Goal: Task Accomplishment & Management: Complete application form

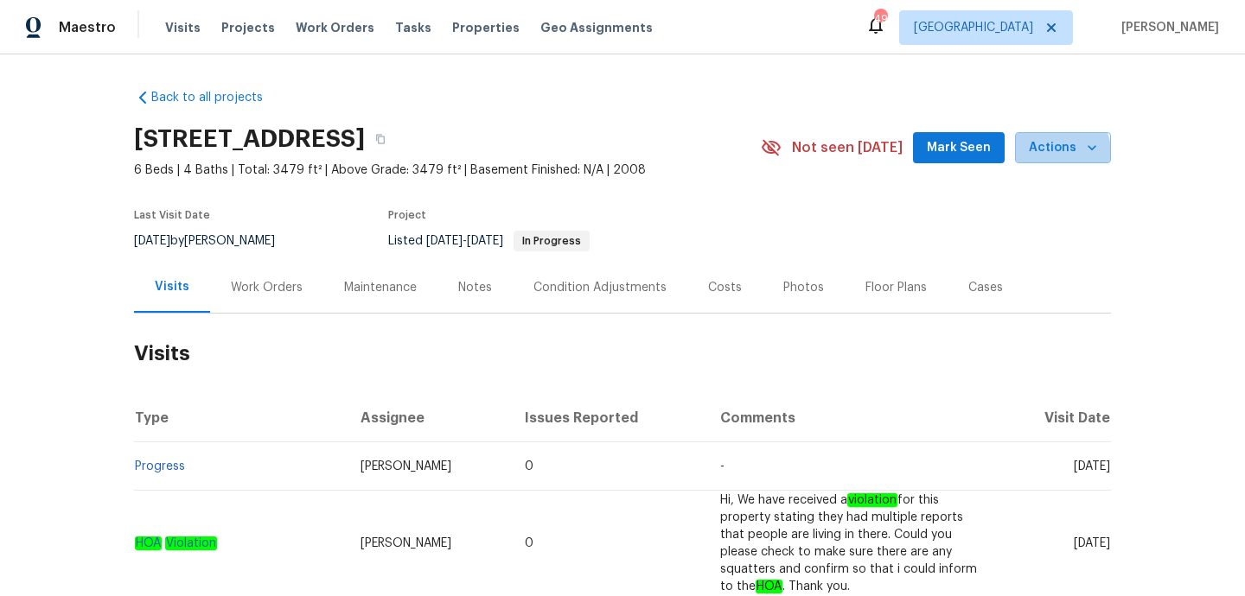
click at [1063, 151] on span "Actions" at bounding box center [1063, 148] width 68 height 22
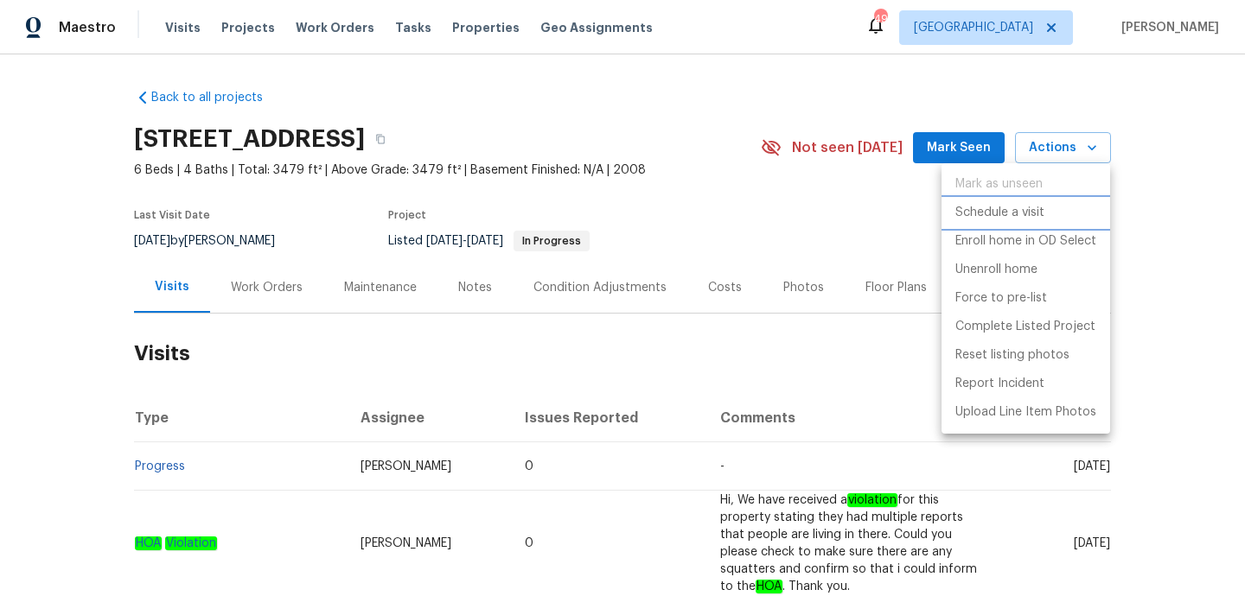
click at [1023, 220] on p "Schedule a visit" at bounding box center [999, 213] width 89 height 18
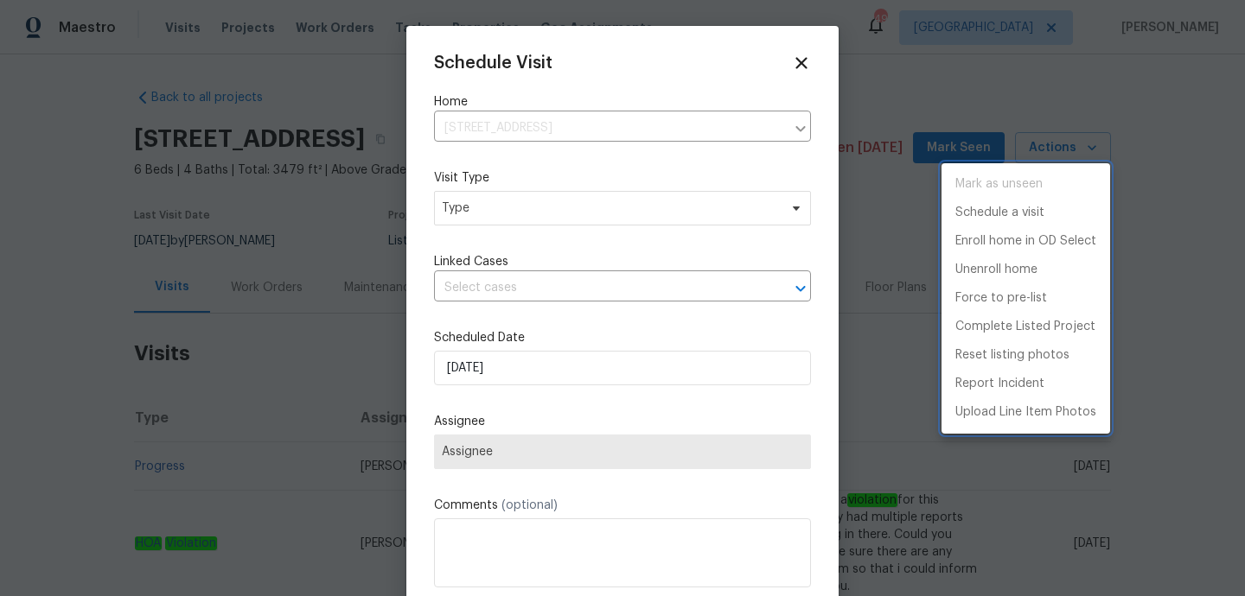
click at [557, 221] on div at bounding box center [622, 298] width 1245 height 596
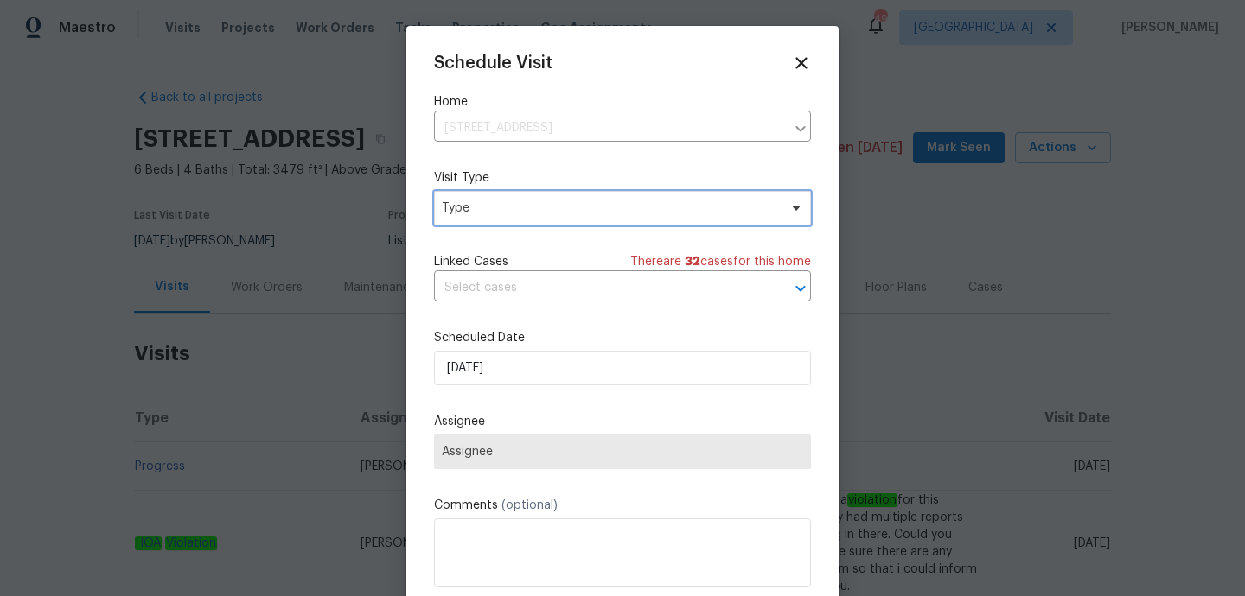
click at [556, 213] on span "Type" at bounding box center [610, 208] width 336 height 17
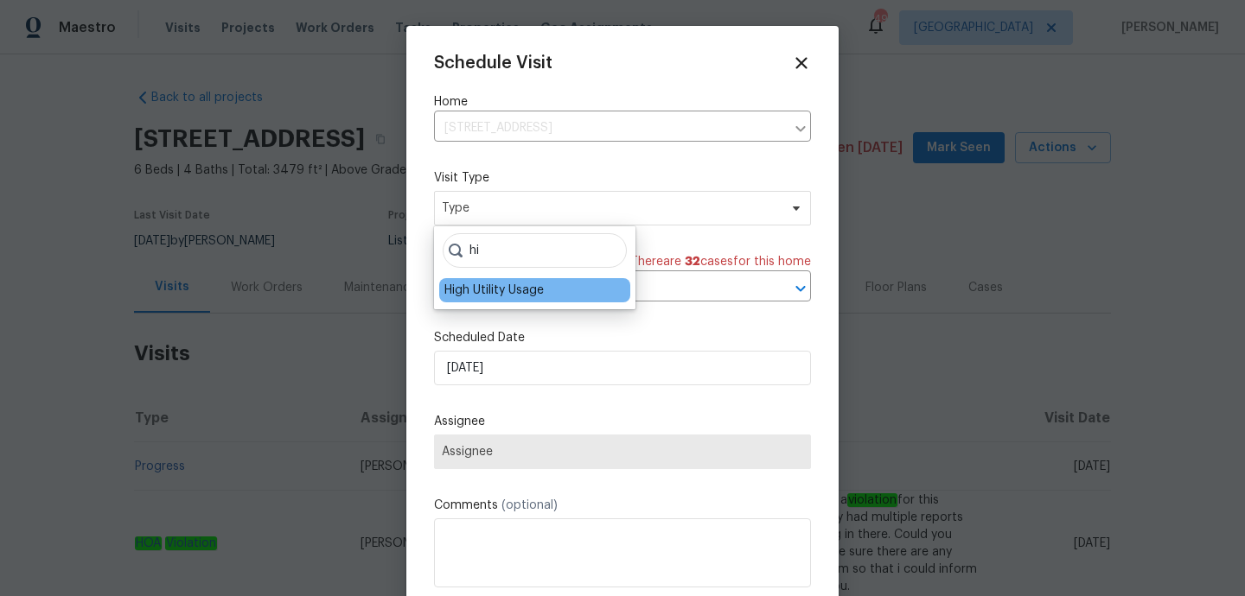
type input "hi"
click at [519, 287] on div "High Utility Usage" at bounding box center [493, 290] width 99 height 17
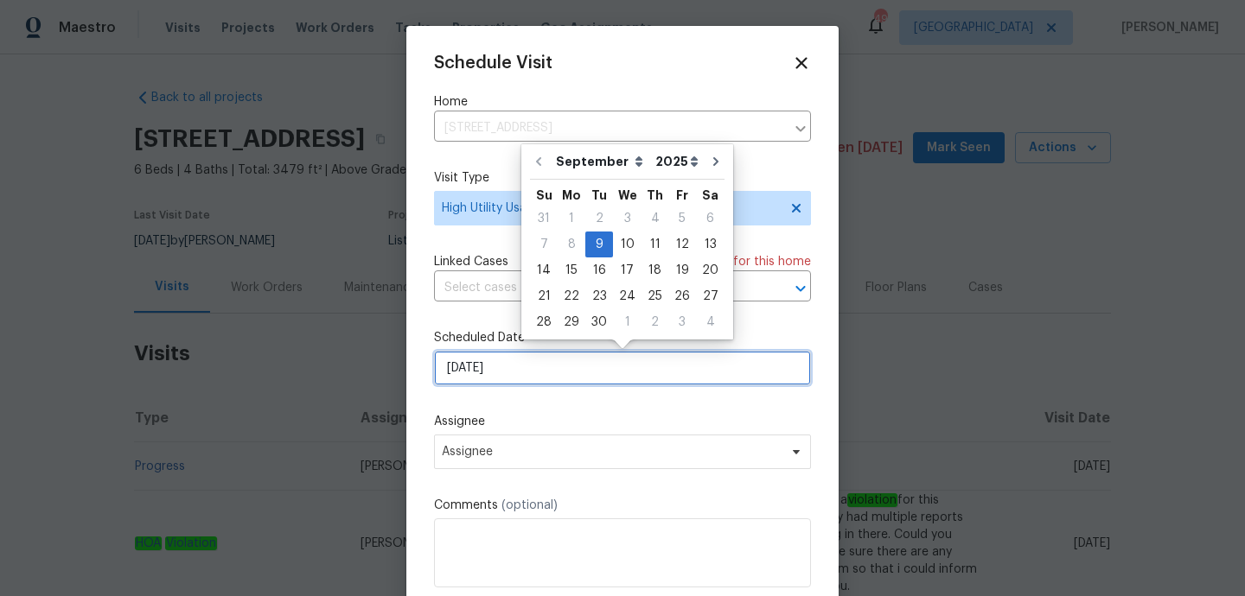
click at [513, 368] on input "[DATE]" at bounding box center [622, 368] width 377 height 35
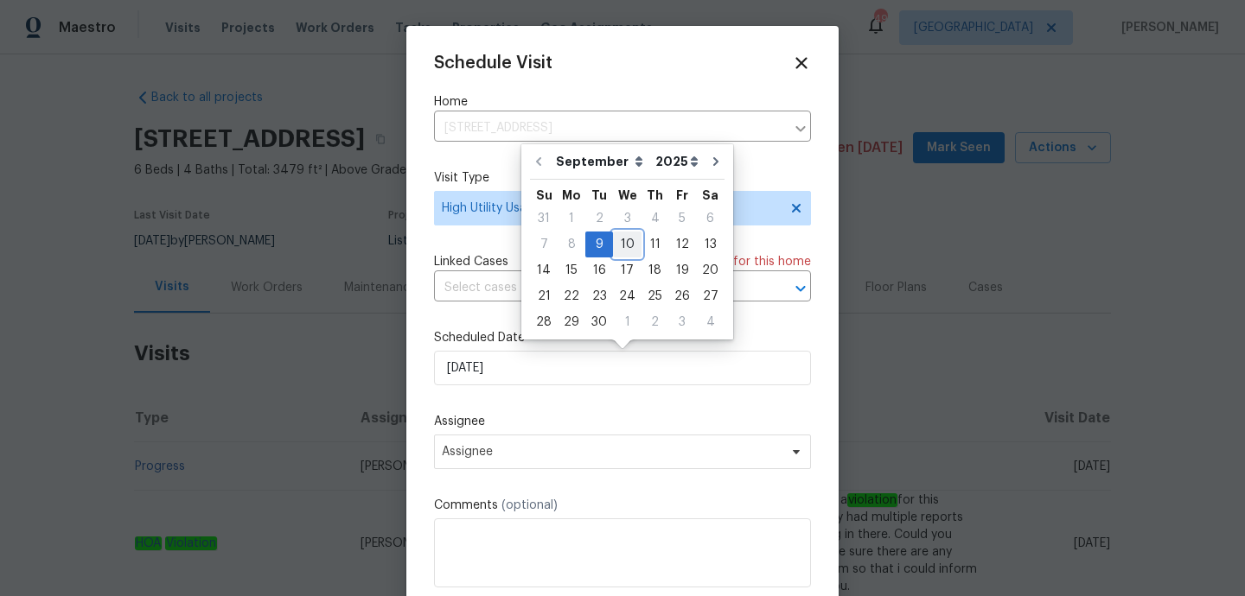
click at [618, 256] on div "10" at bounding box center [627, 245] width 29 height 24
type input "[DATE]"
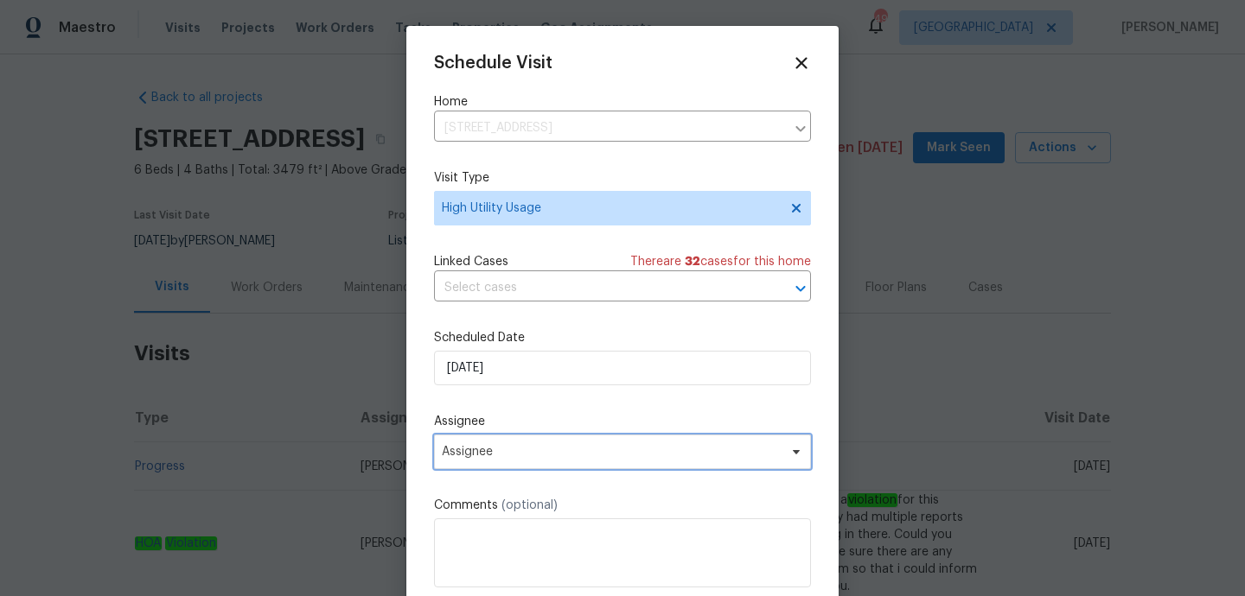
click at [494, 457] on span "Assignee" at bounding box center [611, 452] width 339 height 14
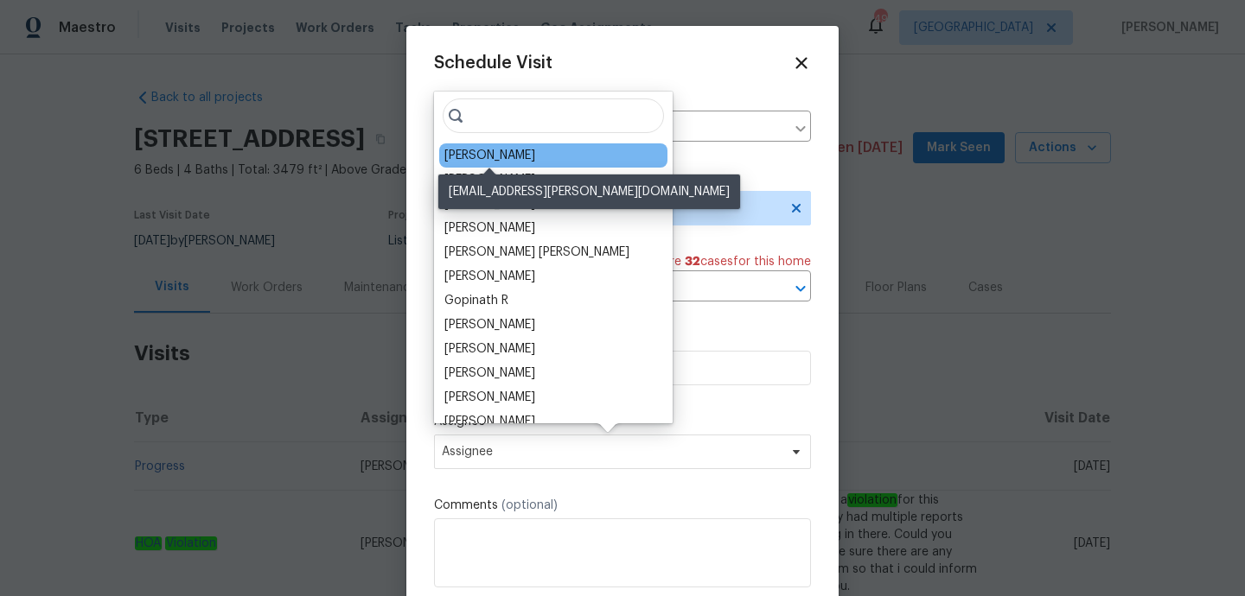
click at [487, 161] on div "[PERSON_NAME]" at bounding box center [489, 155] width 91 height 17
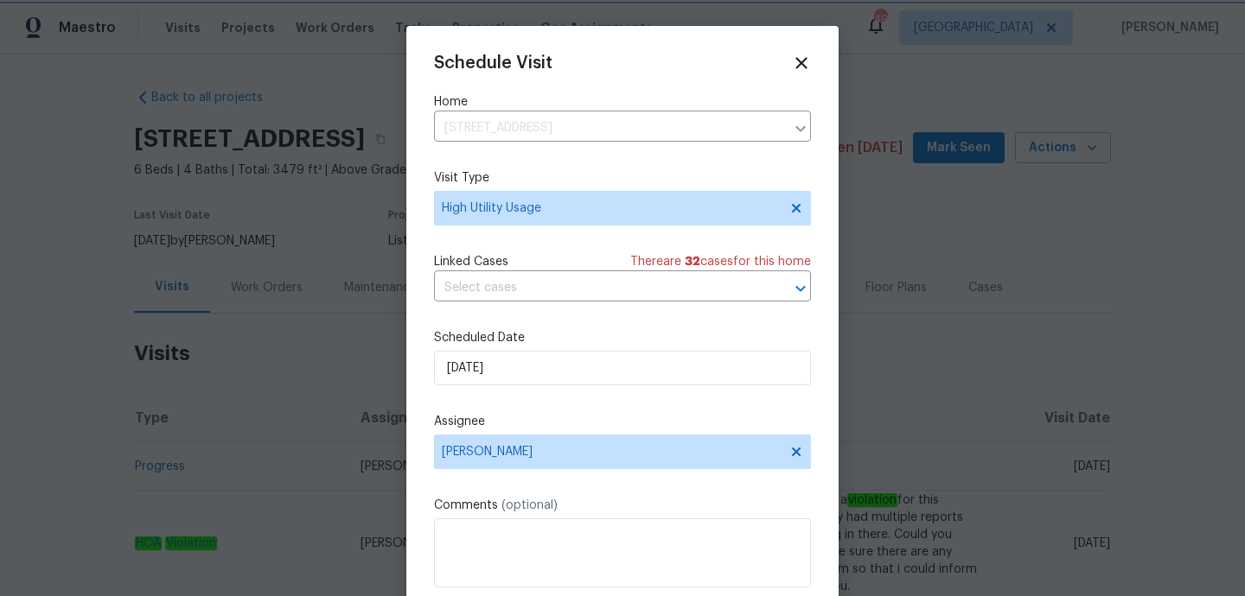
scroll to position [31, 0]
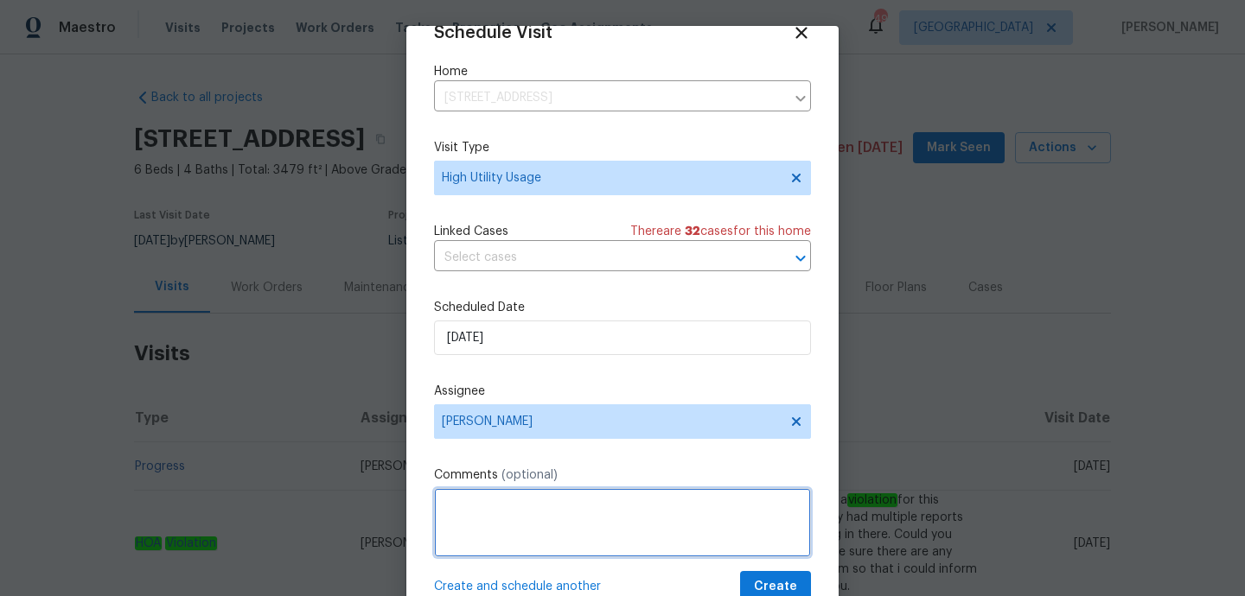
click at [500, 503] on textarea at bounding box center [622, 522] width 377 height 69
paste textarea "Hi team, we received a high usage Electric bill from a utility company for this…"
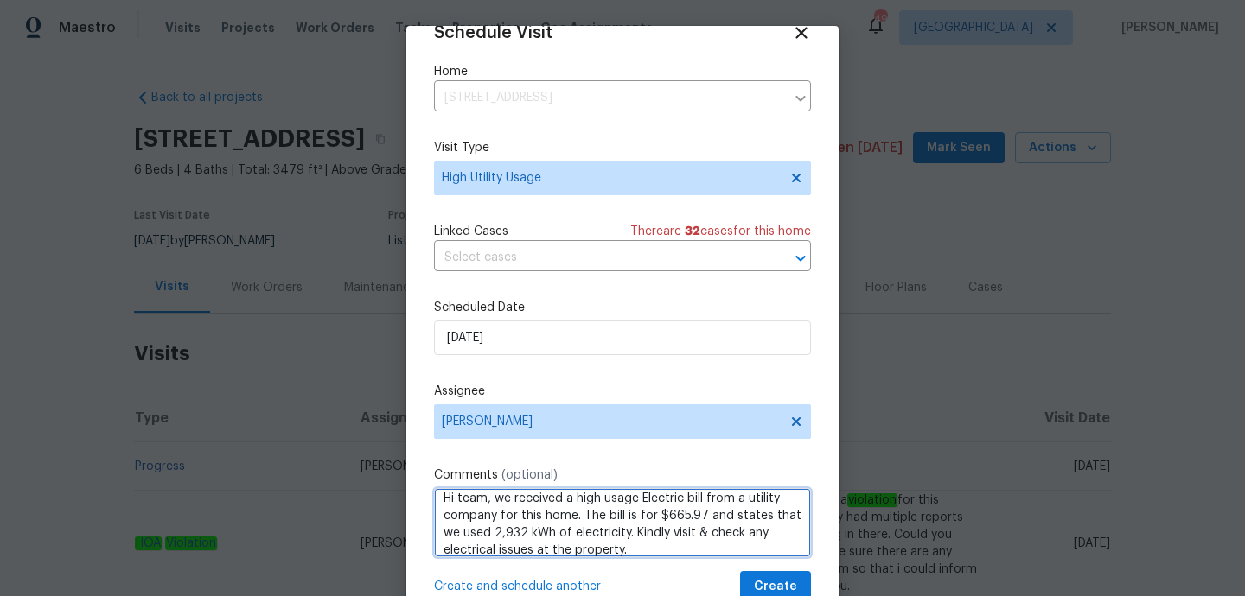
scroll to position [19, 0]
type textarea "Hi team, we received a high usage Electric bill from a utility company for this…"
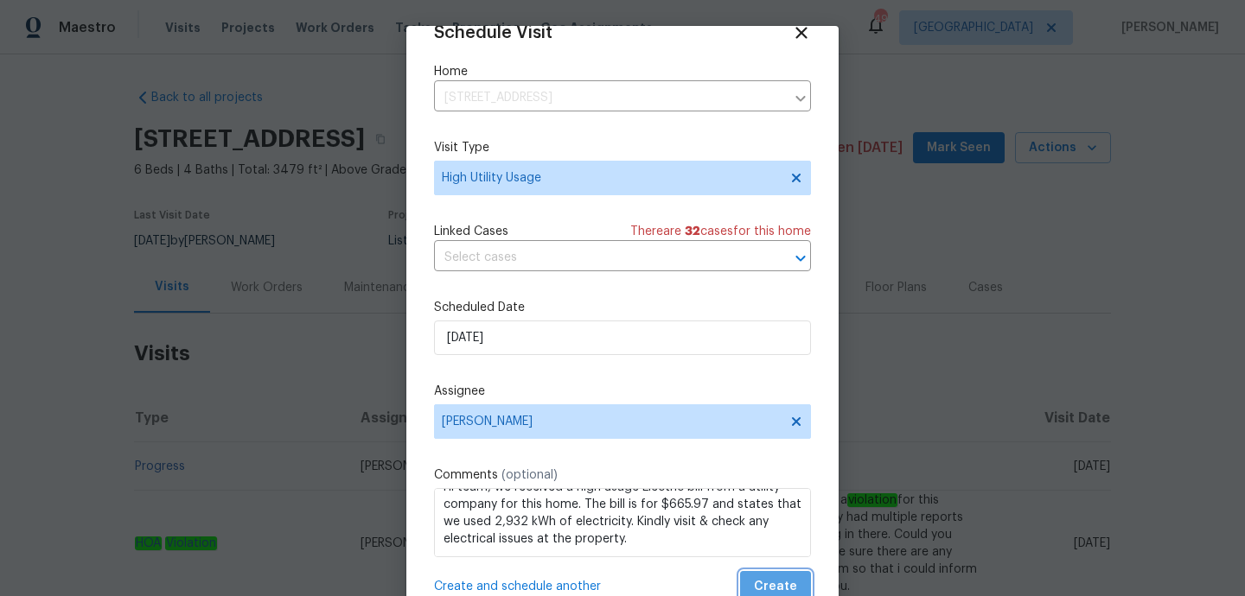
click at [762, 577] on span "Create" at bounding box center [775, 588] width 43 height 22
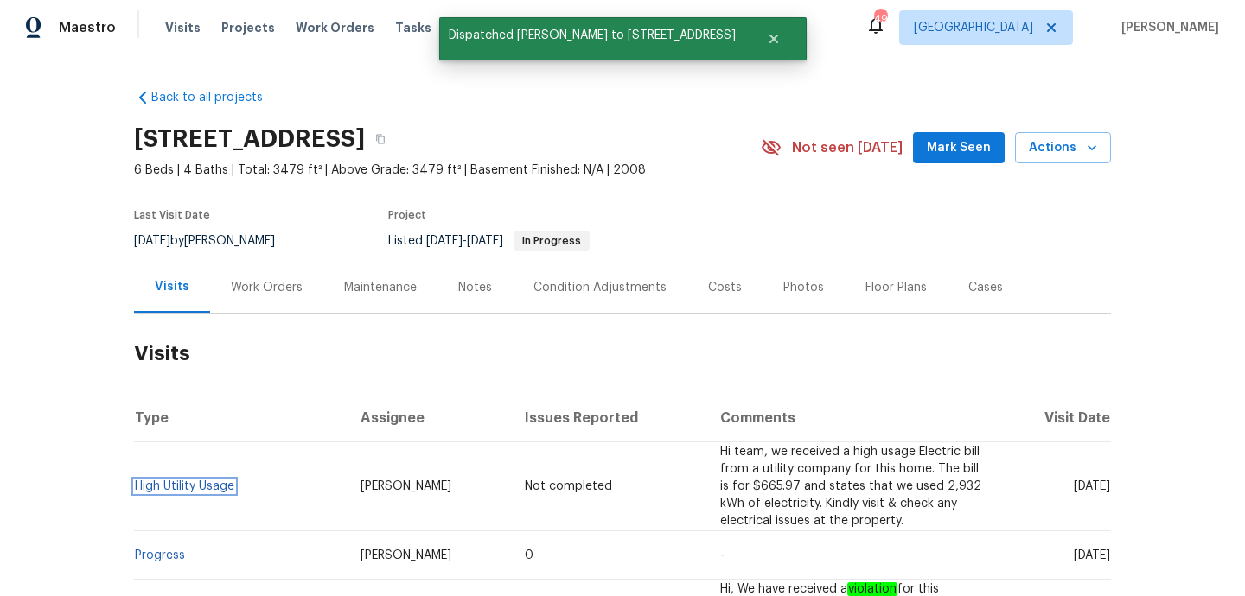
click at [195, 481] on link "High Utility Usage" at bounding box center [184, 487] width 99 height 12
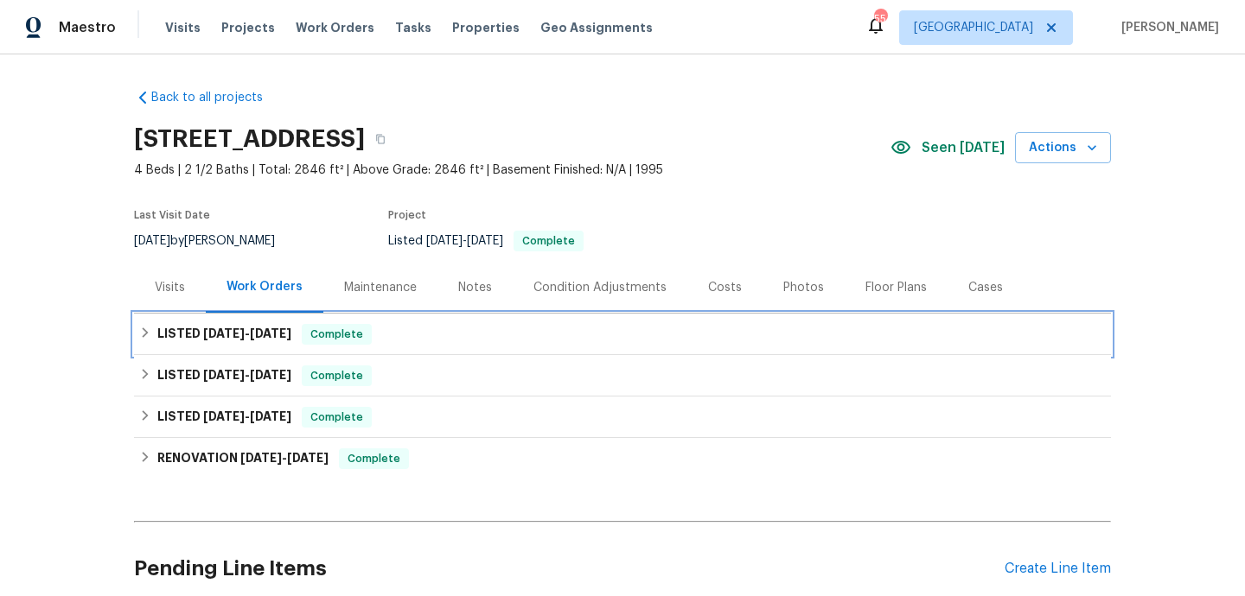
click at [439, 346] on div "LISTED [DATE] - [DATE] Complete" at bounding box center [622, 334] width 977 height 41
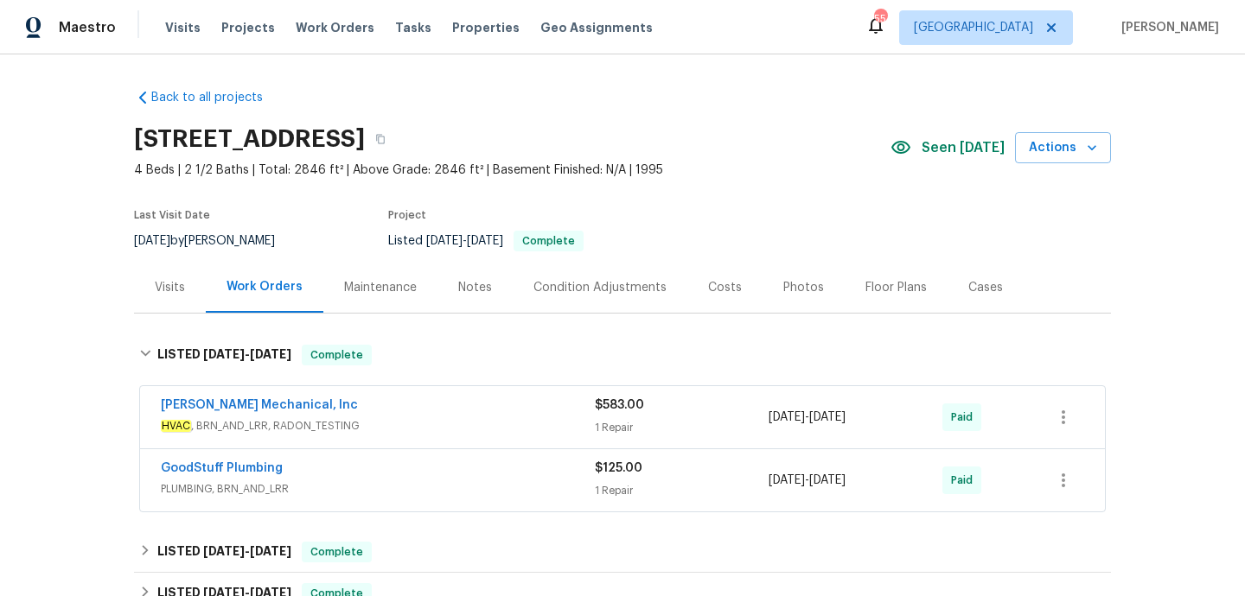
click at [449, 408] on div "[PERSON_NAME] Mechanical, Inc" at bounding box center [378, 407] width 434 height 21
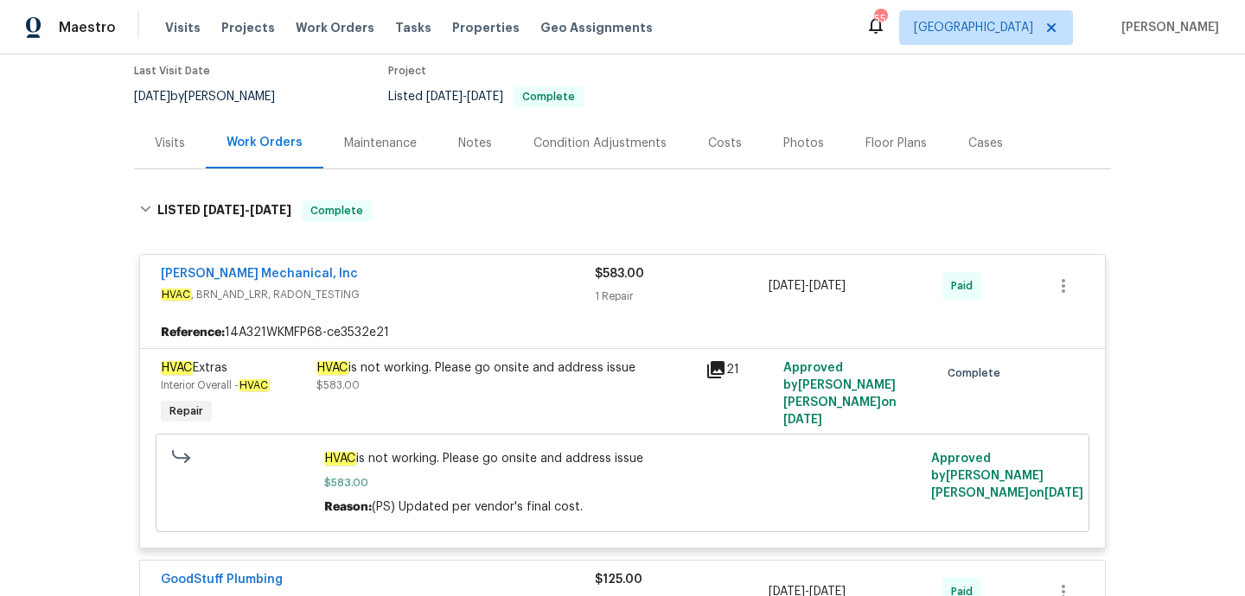
scroll to position [96, 0]
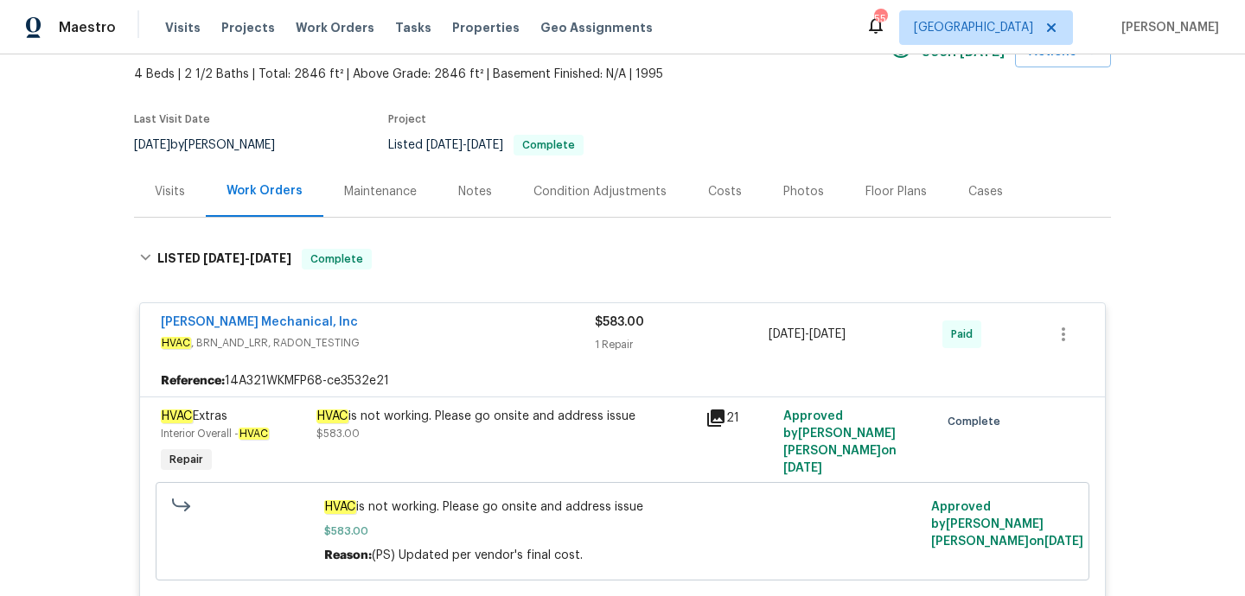
click at [176, 204] on div "Visits" at bounding box center [170, 191] width 72 height 51
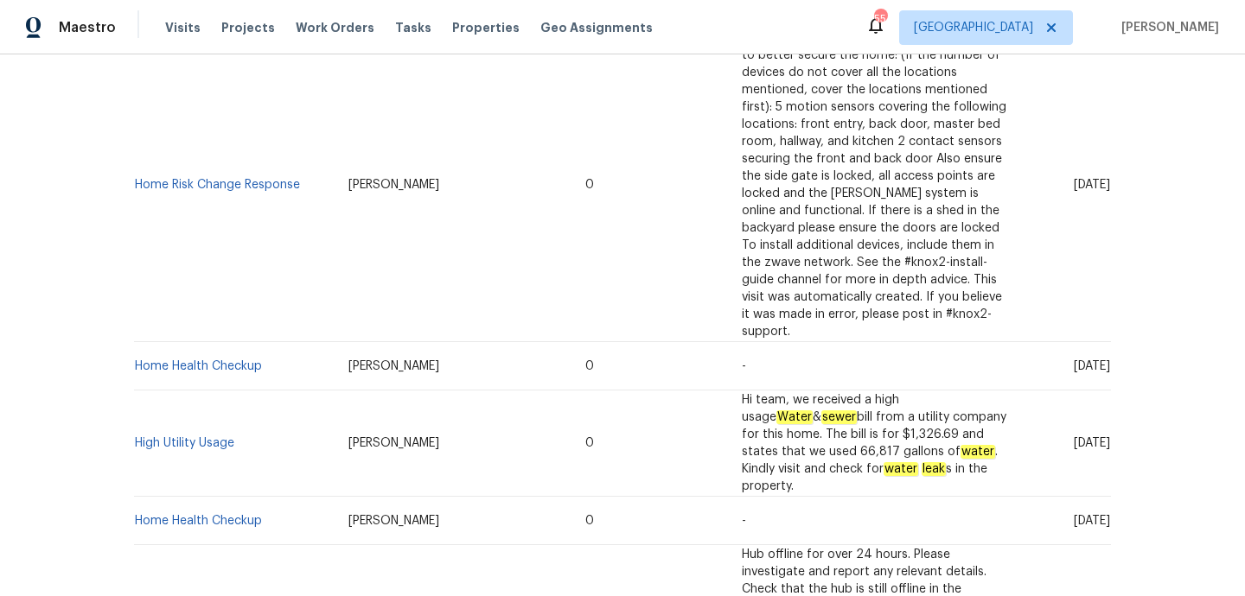
scroll to position [718, 0]
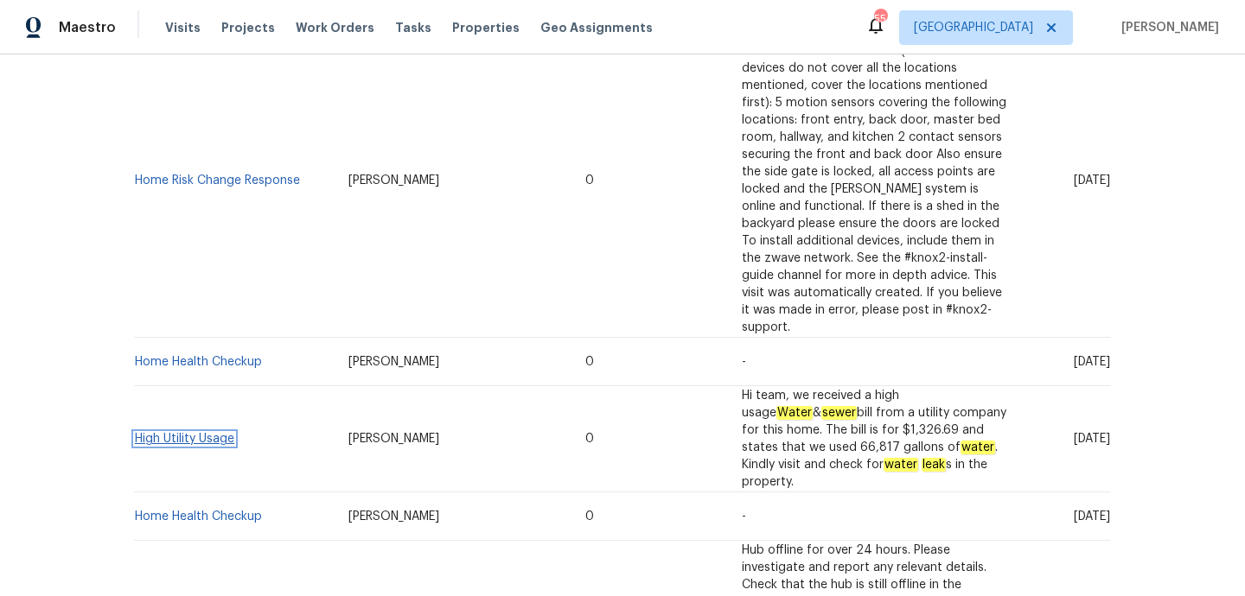
click at [182, 433] on link "High Utility Usage" at bounding box center [184, 439] width 99 height 12
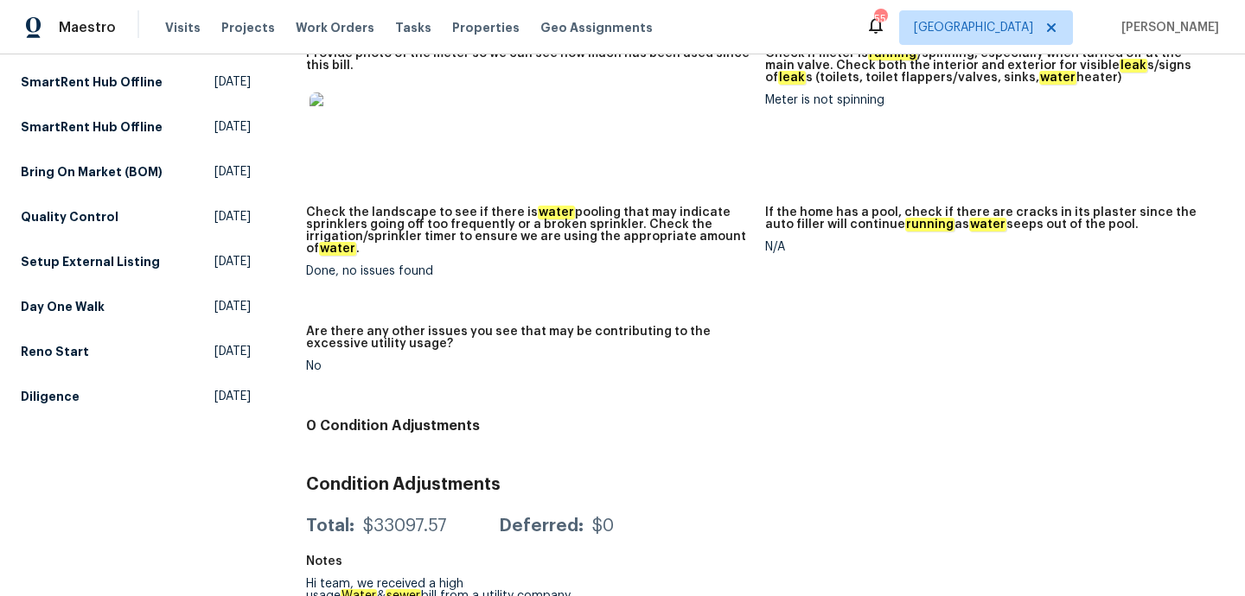
scroll to position [637, 0]
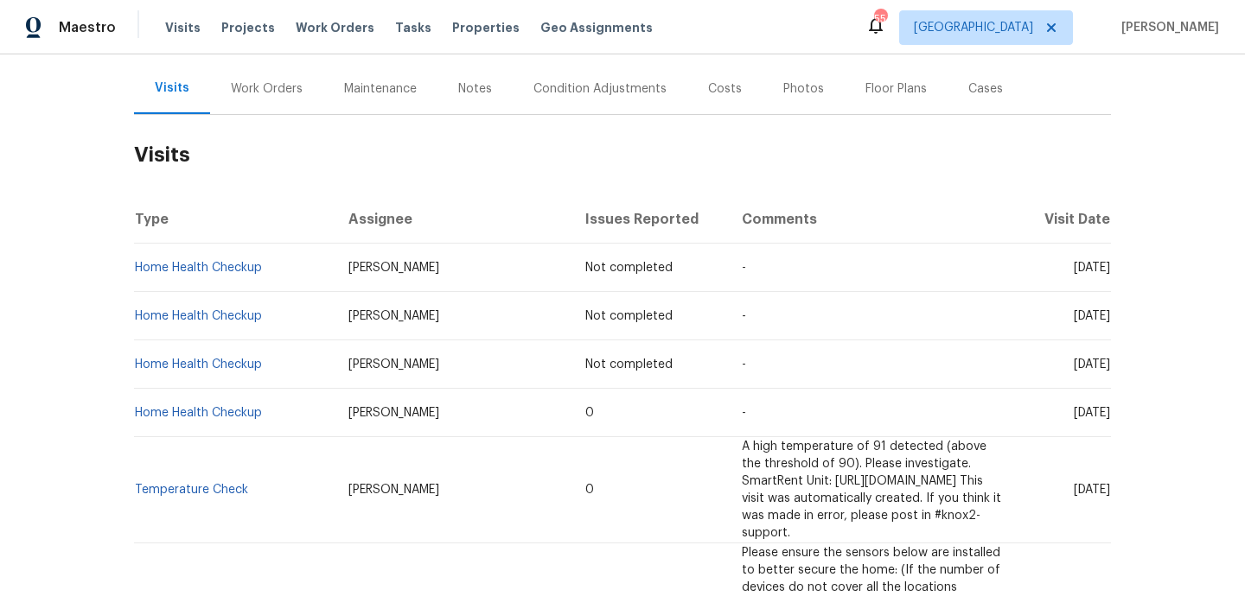
scroll to position [189, 0]
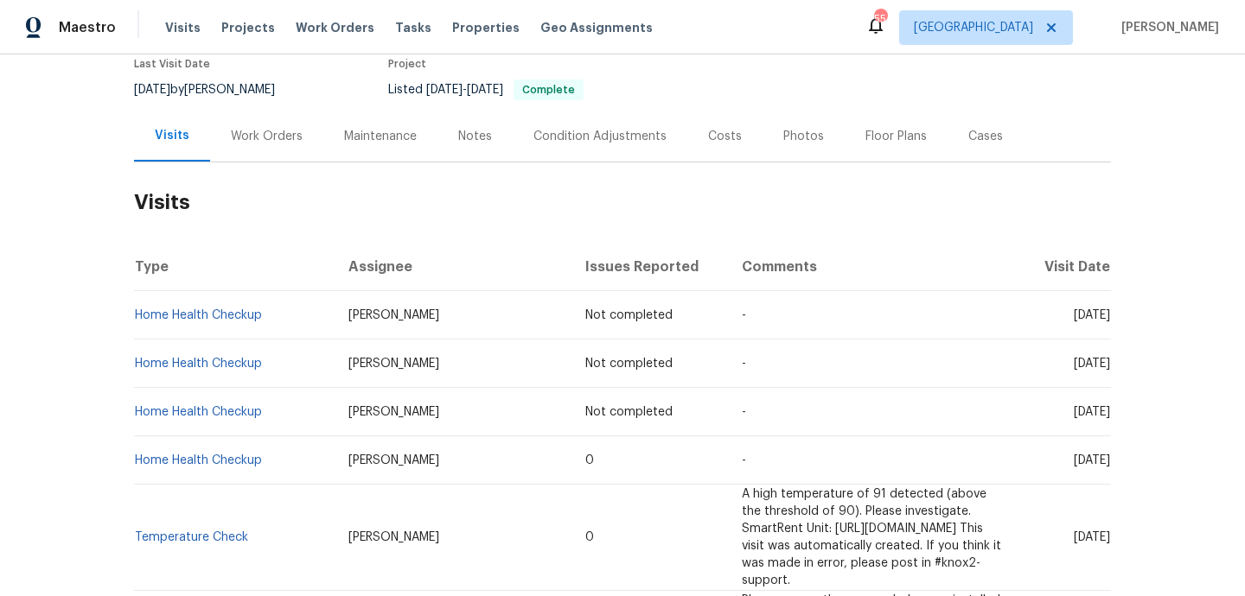
click at [272, 132] on div "Work Orders" at bounding box center [267, 136] width 72 height 17
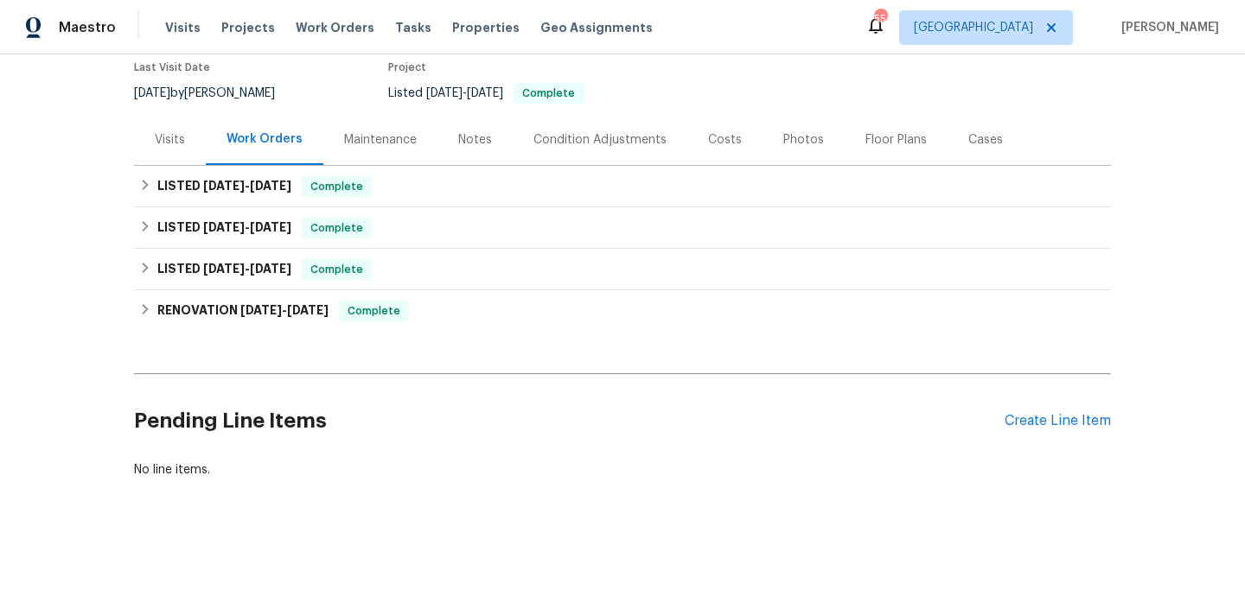
click at [166, 144] on div "Visits" at bounding box center [170, 139] width 30 height 17
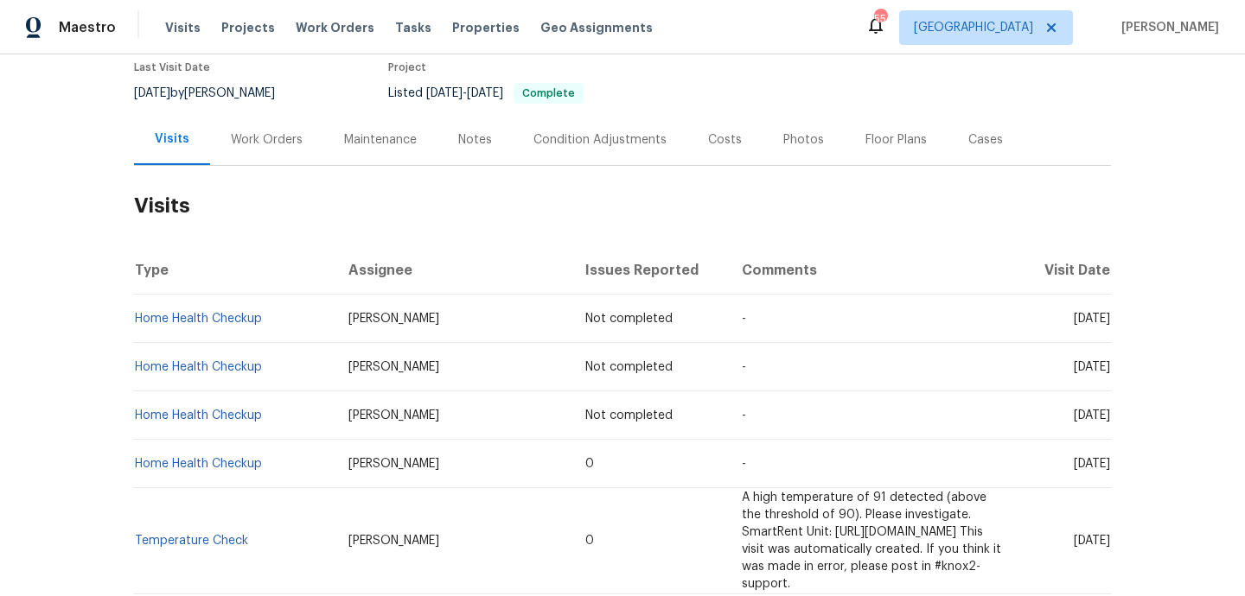
scroll to position [151, 0]
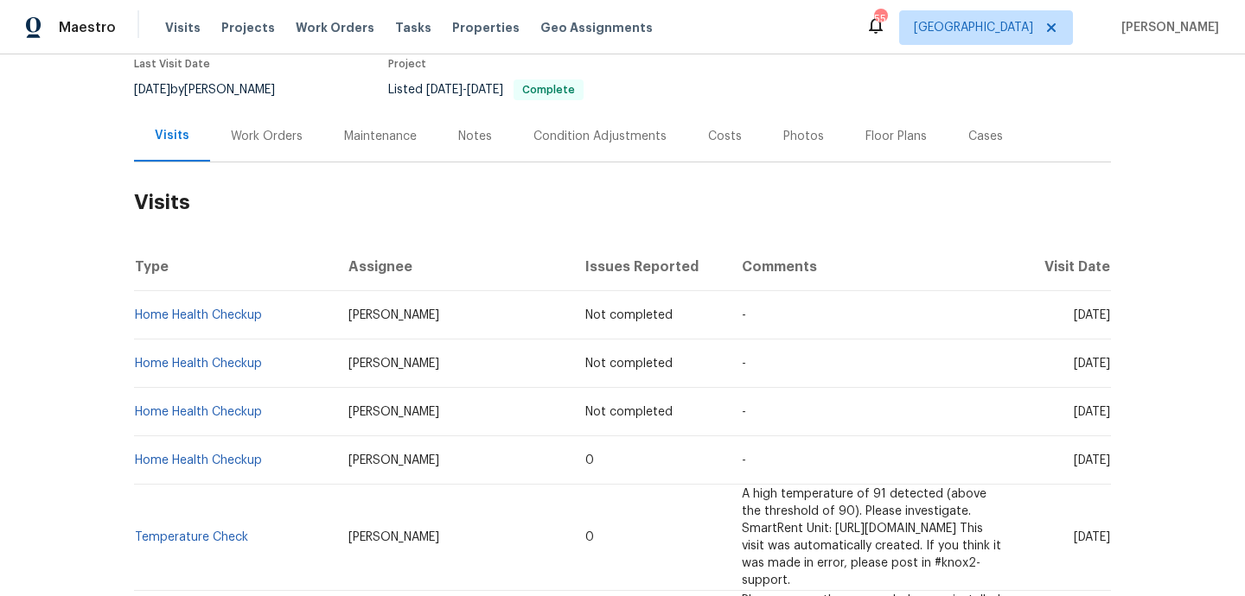
click at [245, 148] on div "Work Orders" at bounding box center [266, 136] width 113 height 51
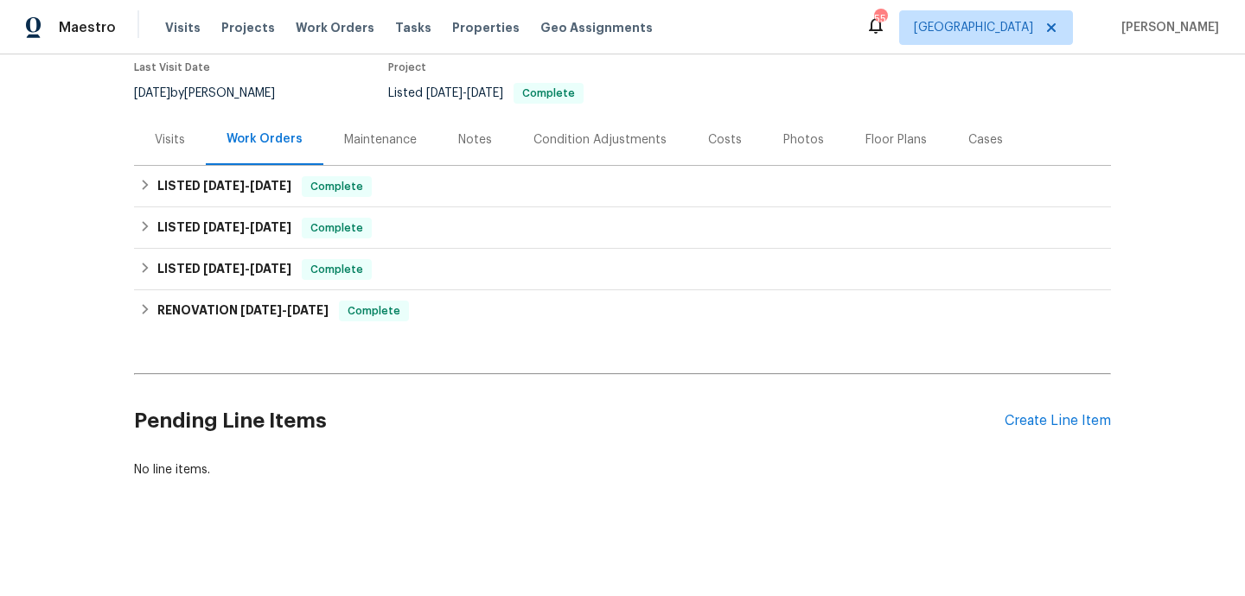
click at [167, 153] on div "Visits" at bounding box center [170, 139] width 72 height 51
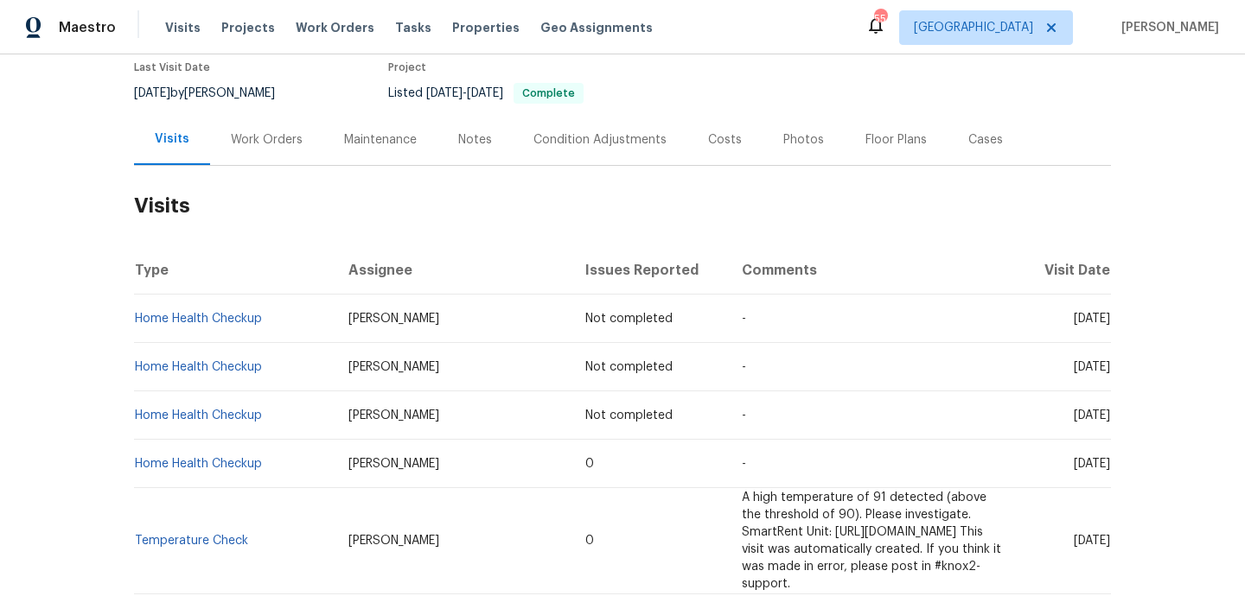
scroll to position [151, 0]
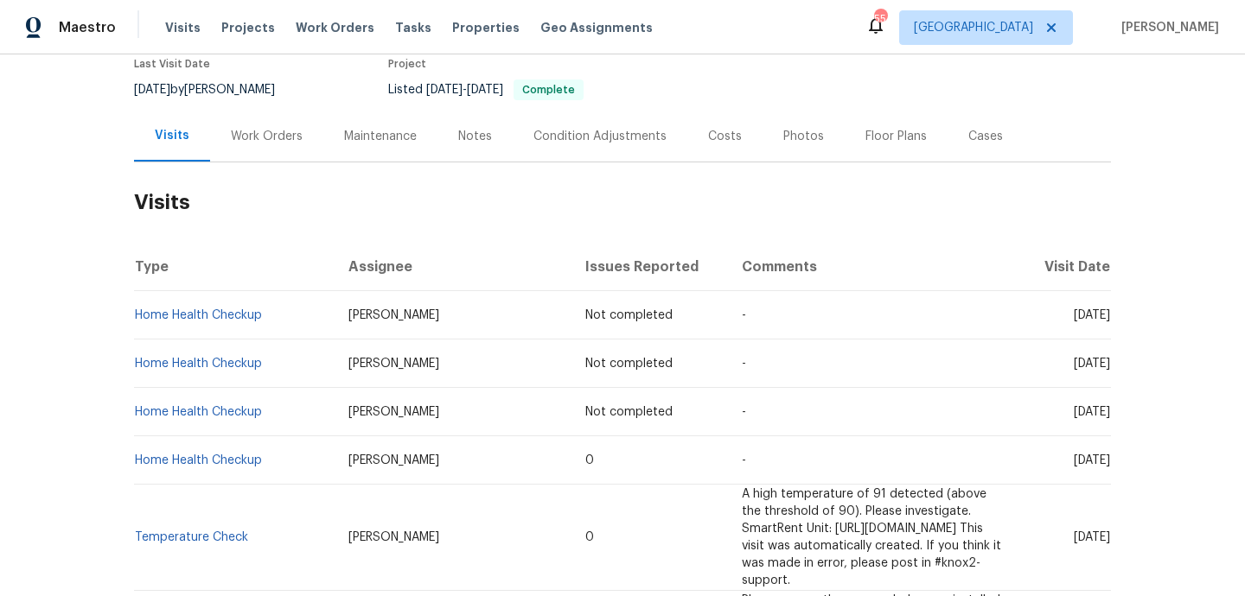
click at [252, 136] on div "Work Orders" at bounding box center [267, 136] width 72 height 17
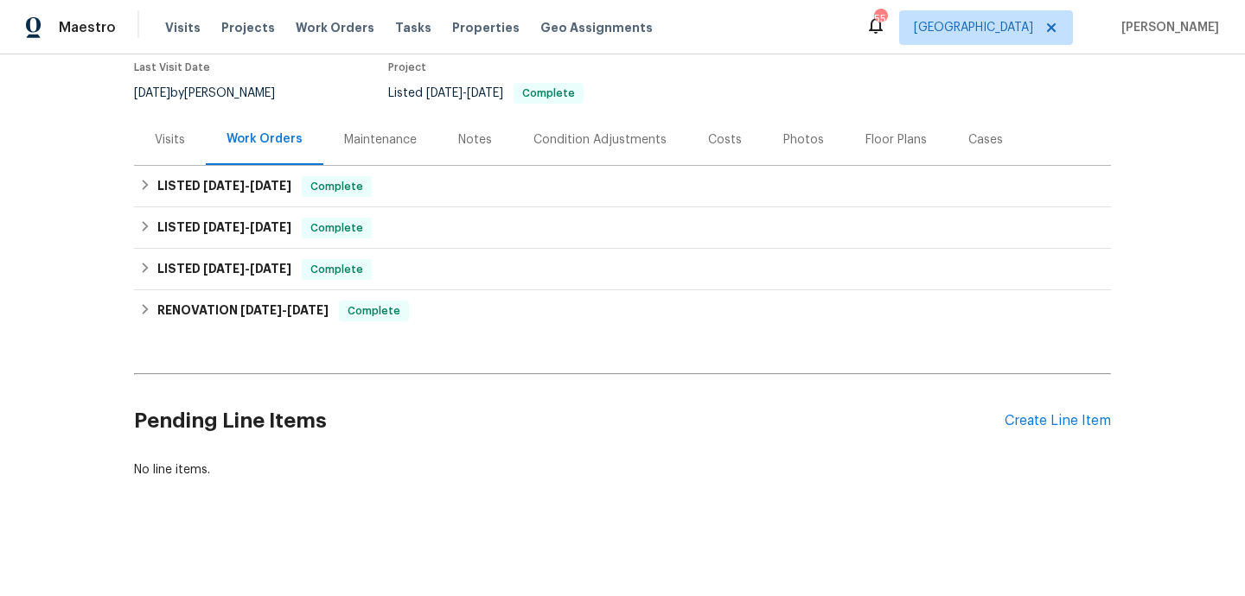
click at [187, 149] on div "Visits" at bounding box center [170, 139] width 72 height 51
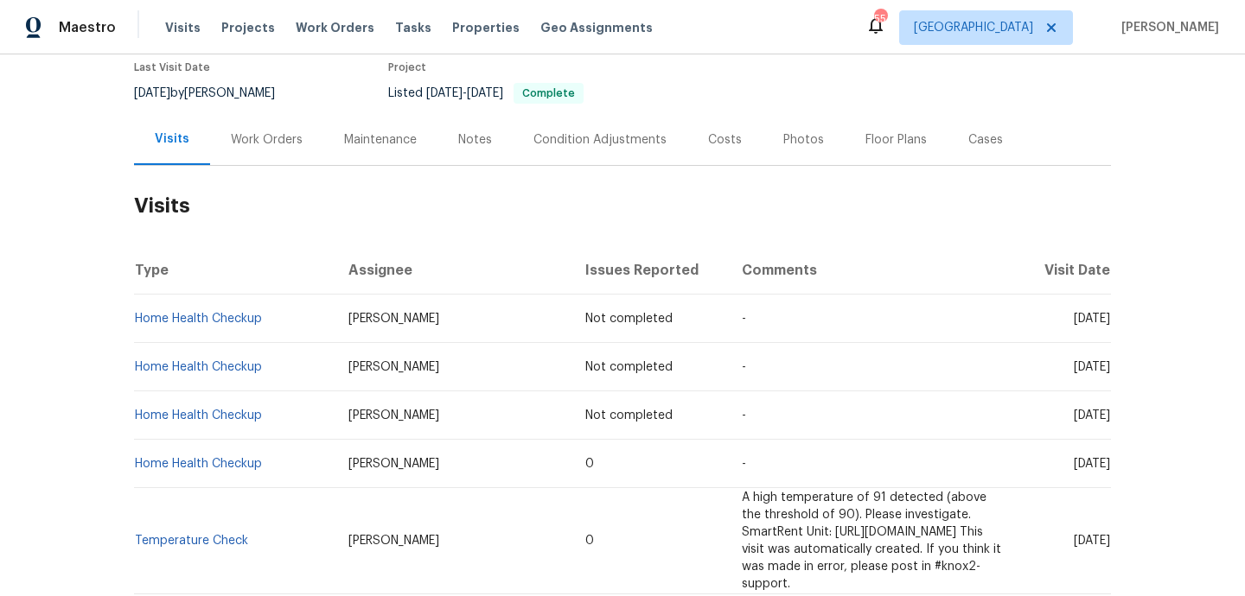
scroll to position [151, 0]
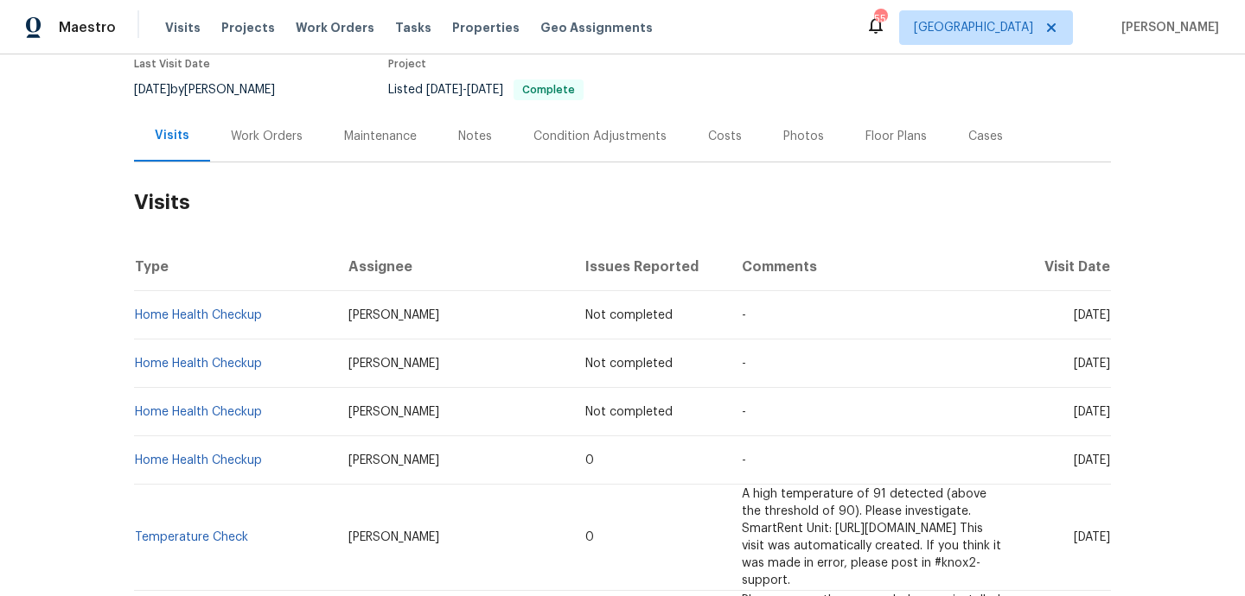
click at [257, 152] on div "Work Orders" at bounding box center [266, 136] width 113 height 51
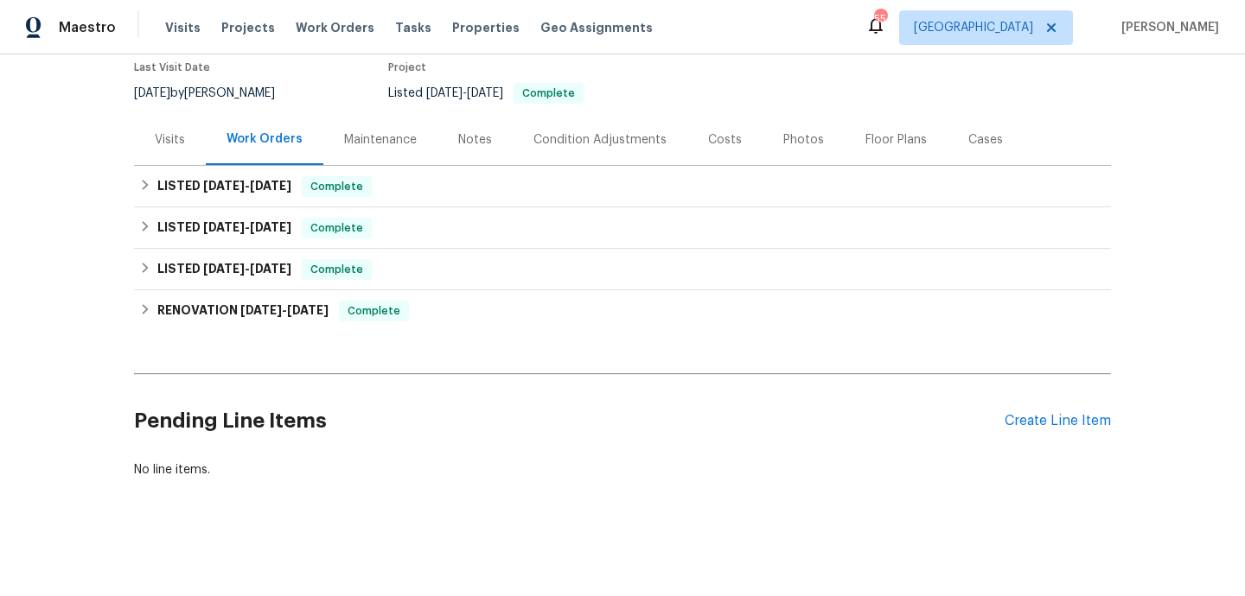
click at [190, 150] on div "Visits" at bounding box center [170, 139] width 72 height 51
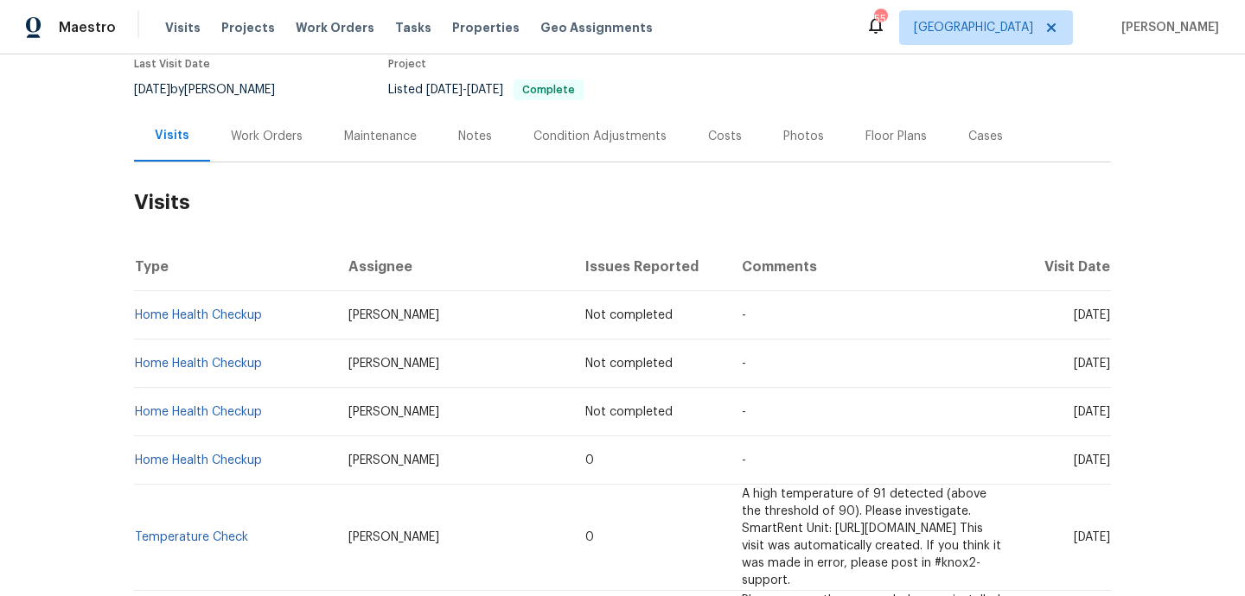
click at [267, 144] on div "Work Orders" at bounding box center [266, 136] width 113 height 51
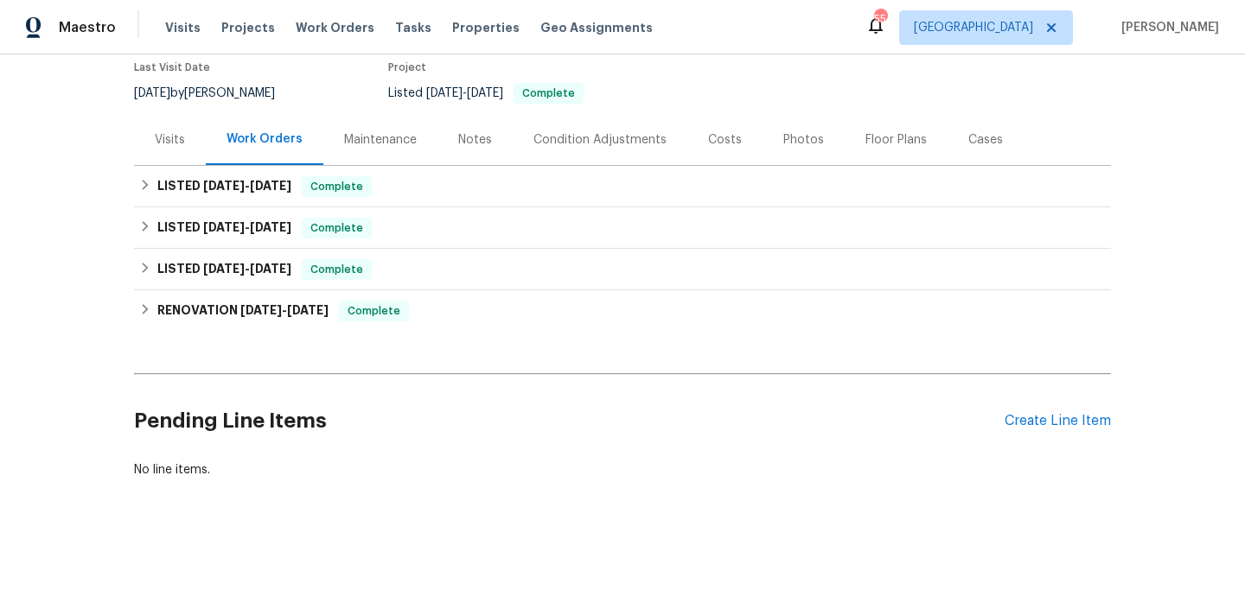
click at [150, 148] on div "Visits" at bounding box center [170, 139] width 72 height 51
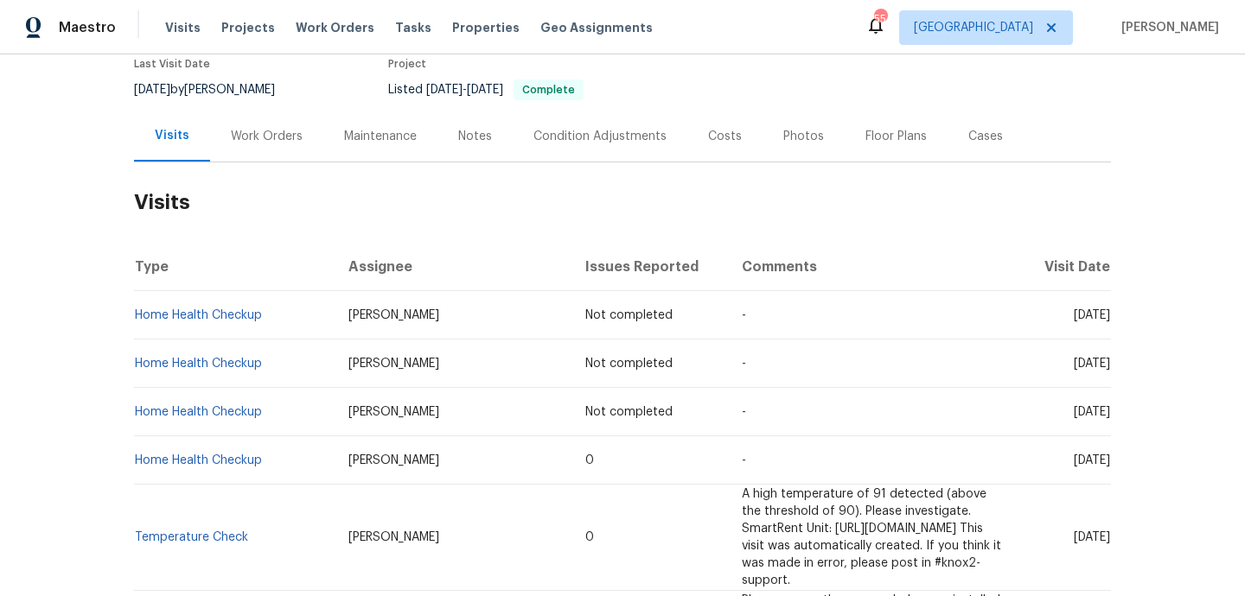
click at [310, 148] on div "Work Orders" at bounding box center [266, 136] width 113 height 51
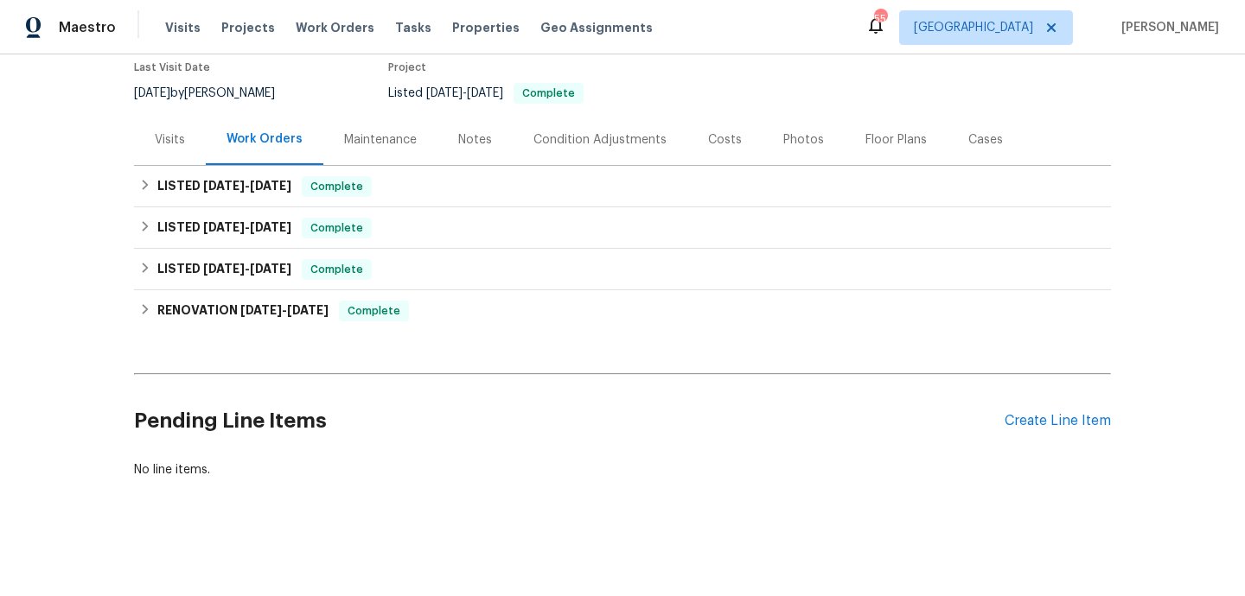
click at [481, 143] on div "Notes" at bounding box center [475, 139] width 34 height 17
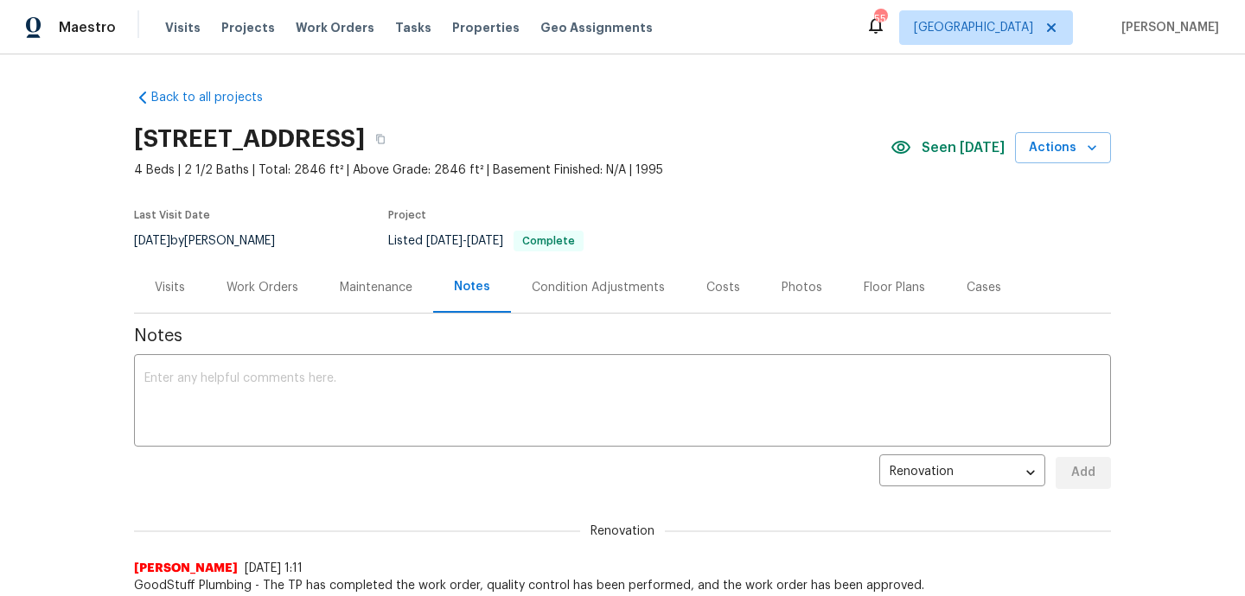
click at [268, 292] on div "Work Orders" at bounding box center [262, 287] width 72 height 17
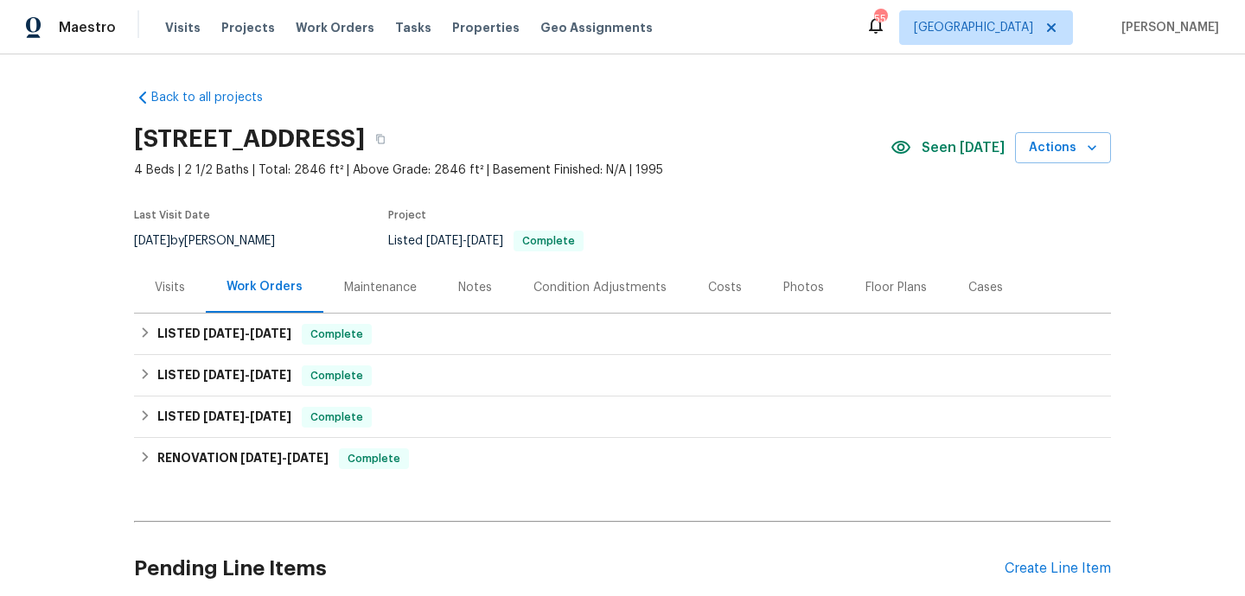
click at [181, 279] on div "Visits" at bounding box center [170, 287] width 30 height 17
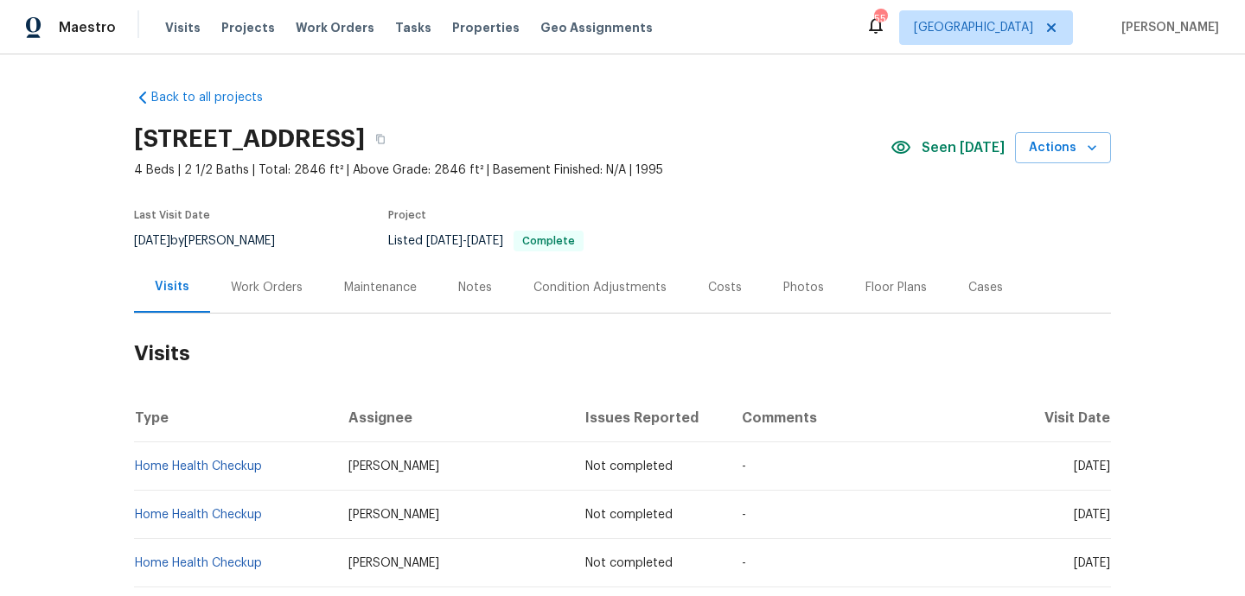
click at [265, 285] on div "Work Orders" at bounding box center [267, 287] width 72 height 17
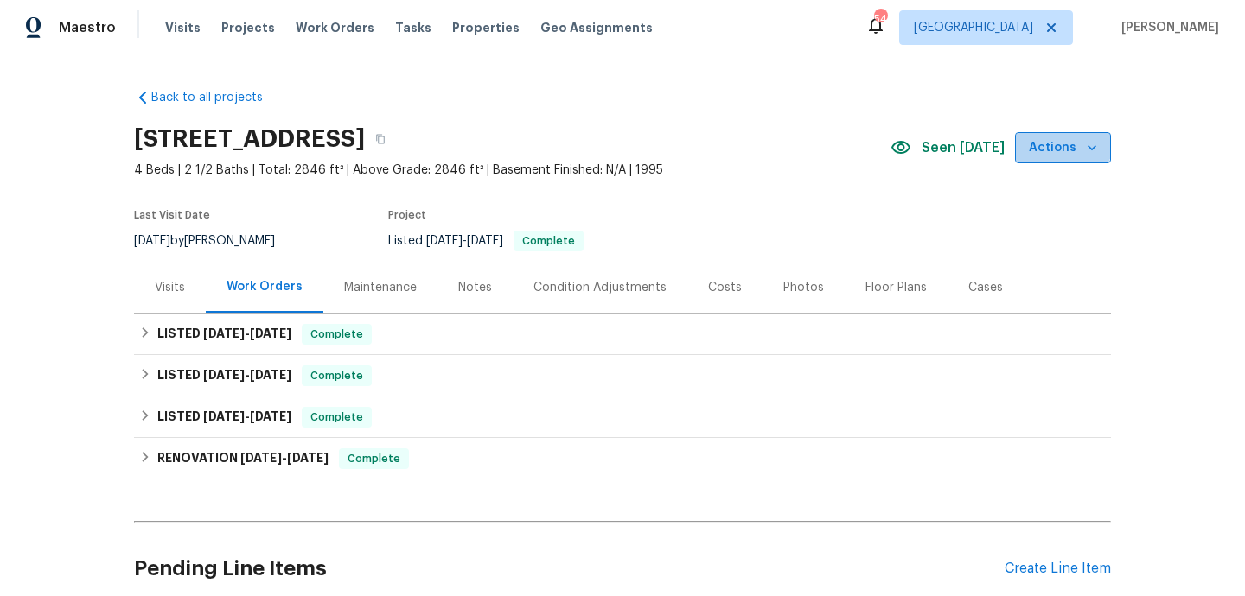
click at [1049, 132] on button "Actions" at bounding box center [1063, 148] width 96 height 32
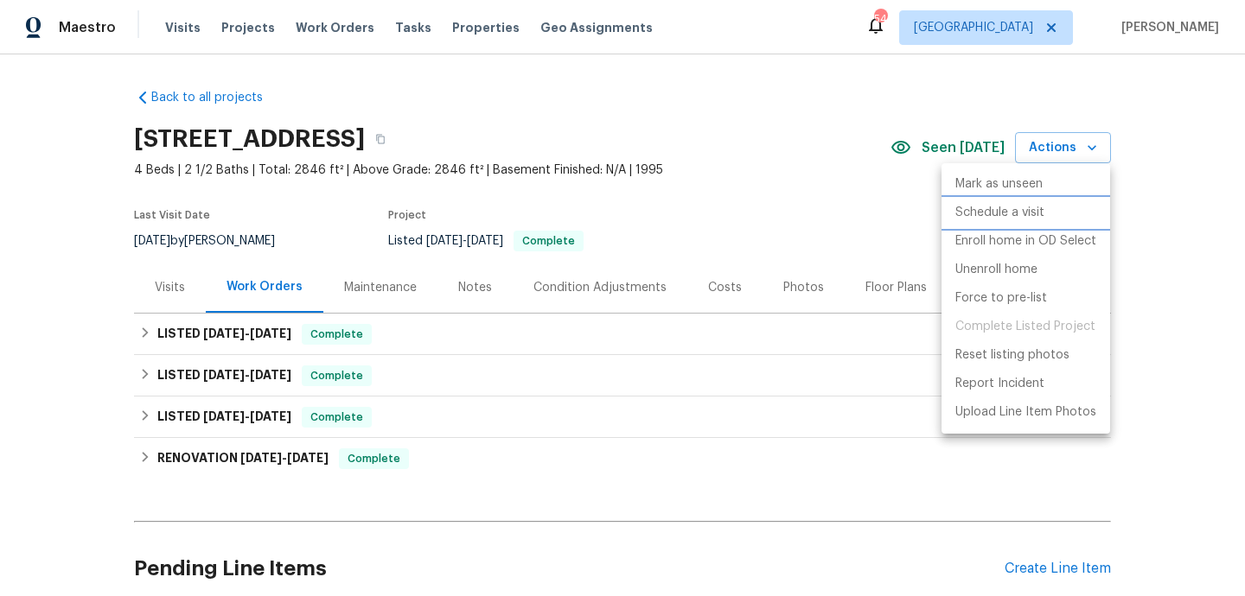
click at [1017, 207] on p "Schedule a visit" at bounding box center [999, 213] width 89 height 18
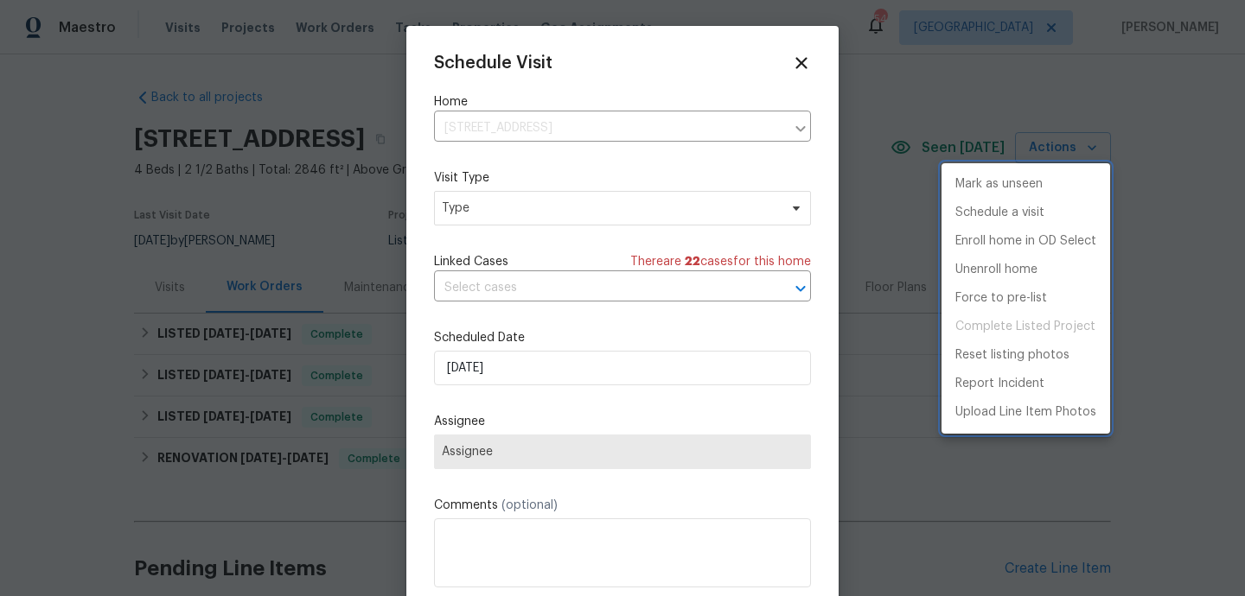
click at [558, 215] on div at bounding box center [622, 298] width 1245 height 596
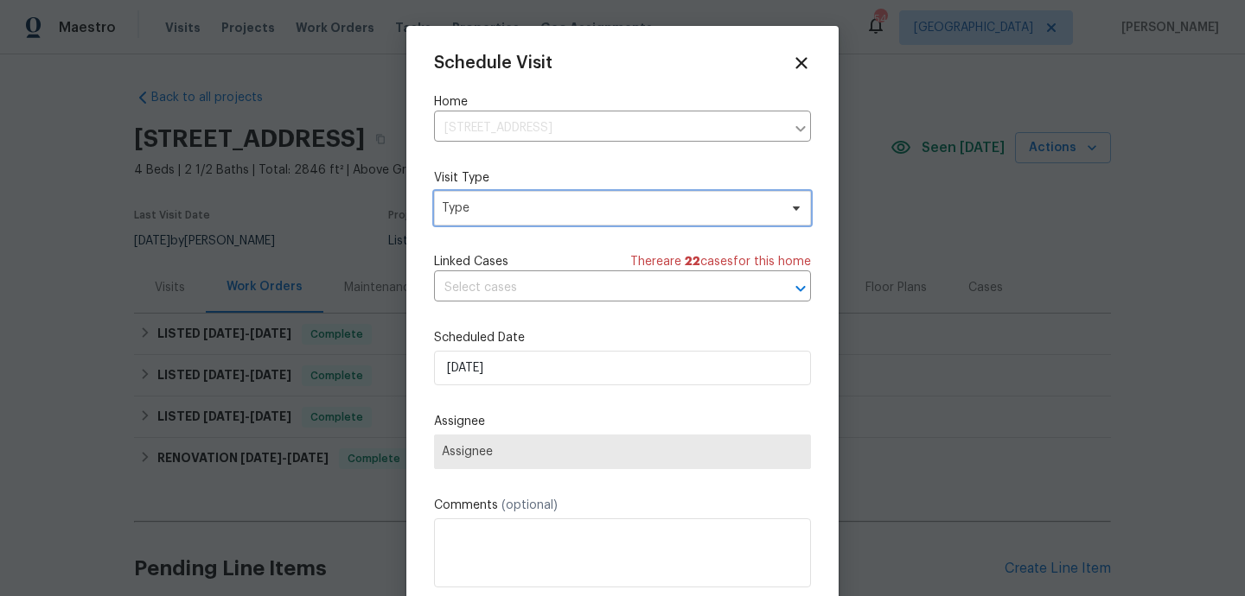
click at [552, 212] on span "Type" at bounding box center [610, 208] width 336 height 17
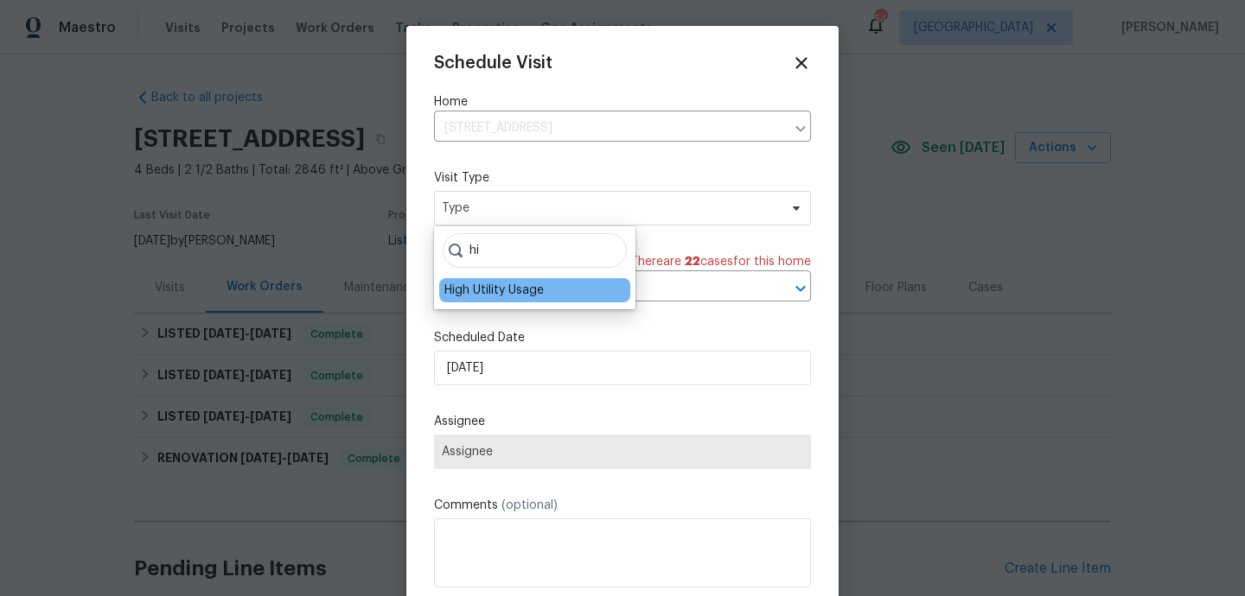
type input "hi"
click at [544, 285] on div "High Utility Usage" at bounding box center [493, 290] width 99 height 17
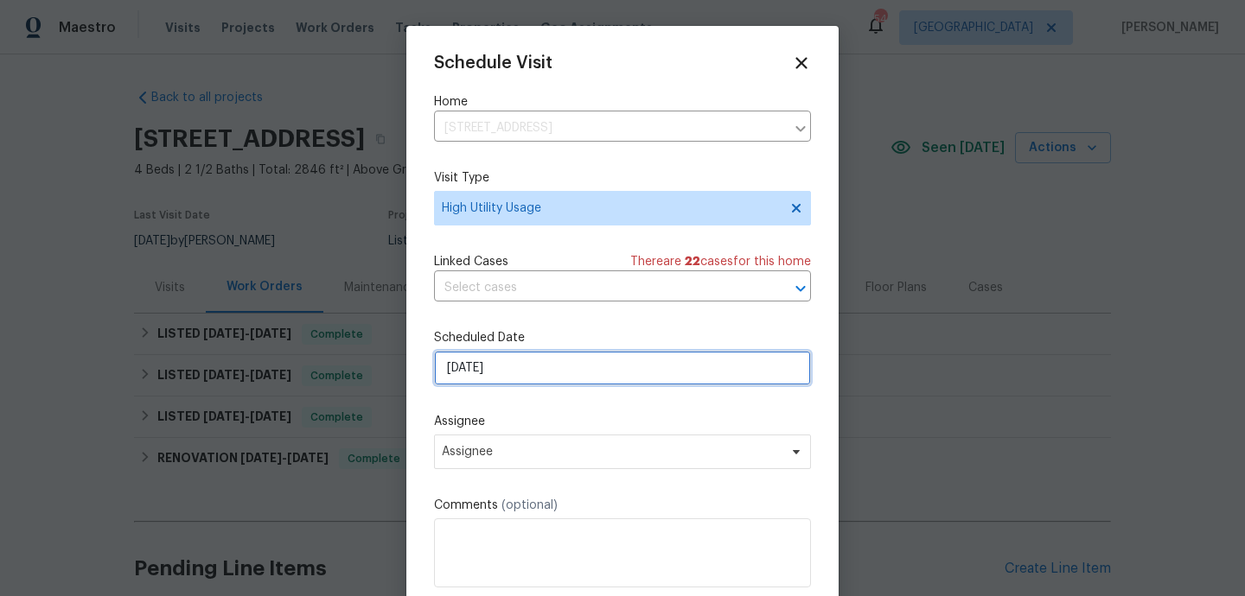
click at [483, 380] on input "09/09/2025" at bounding box center [622, 368] width 377 height 35
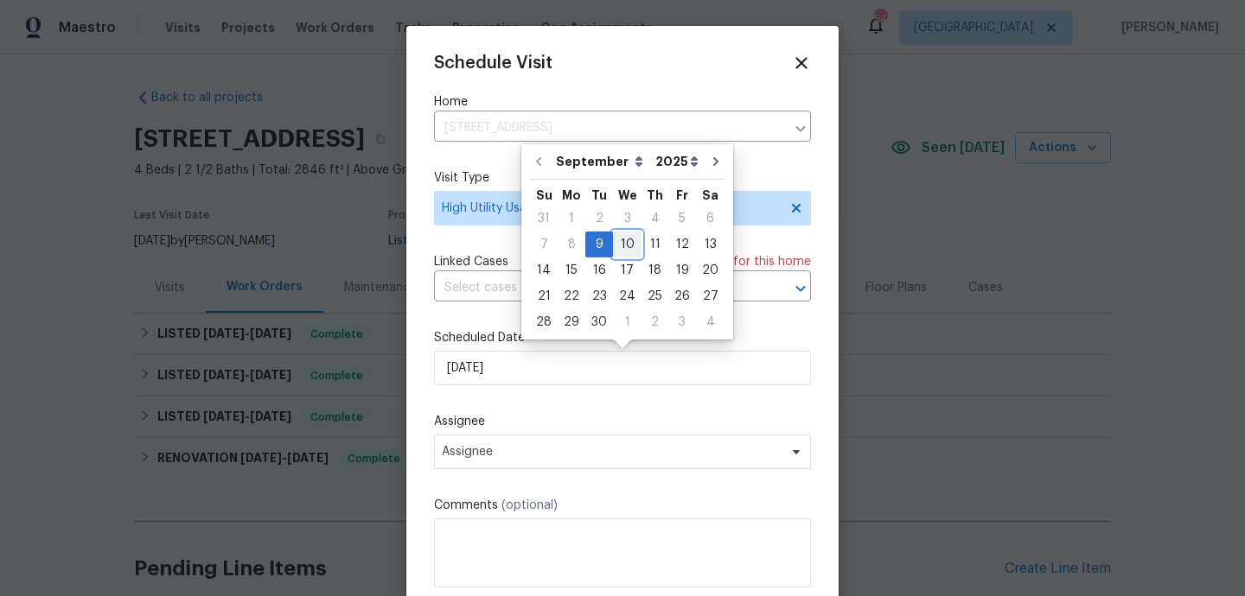
click at [615, 249] on div "10" at bounding box center [627, 245] width 29 height 24
type input "10/09/2025"
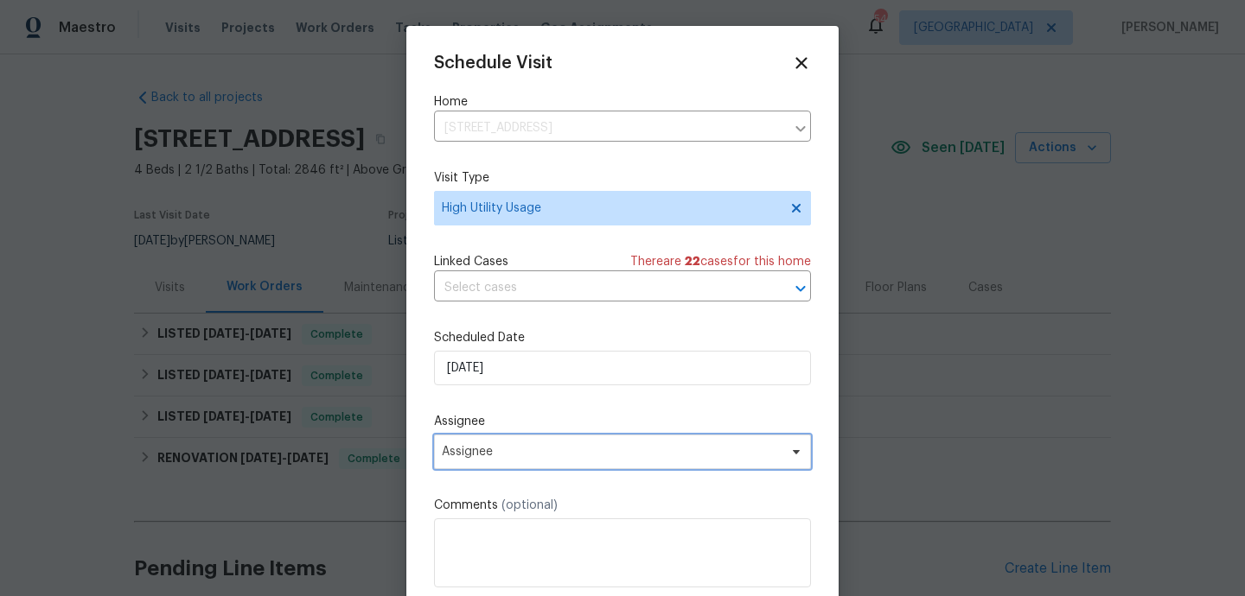
click at [501, 450] on span "Assignee" at bounding box center [611, 452] width 339 height 14
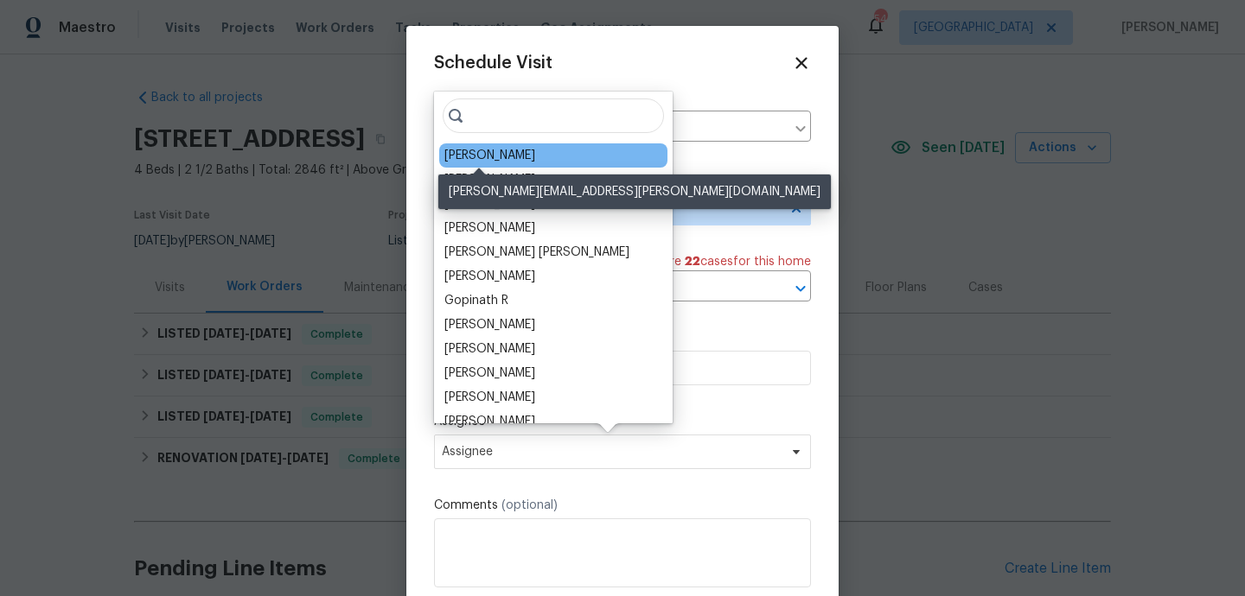
click at [481, 155] on div "[PERSON_NAME]" at bounding box center [489, 155] width 91 height 17
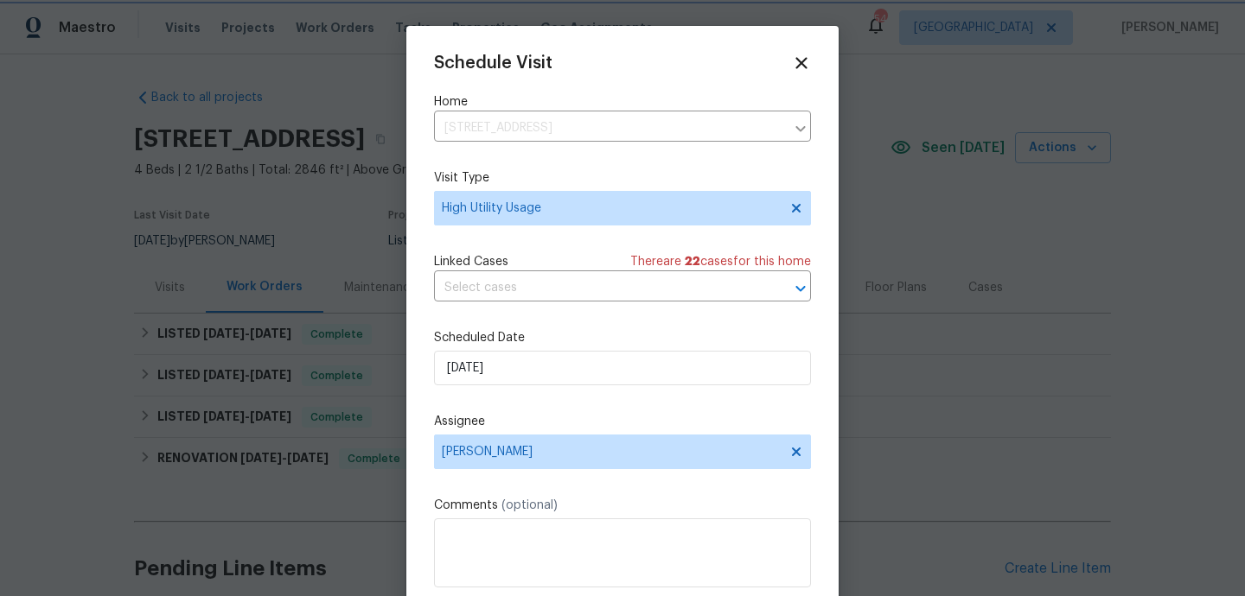
scroll to position [31, 0]
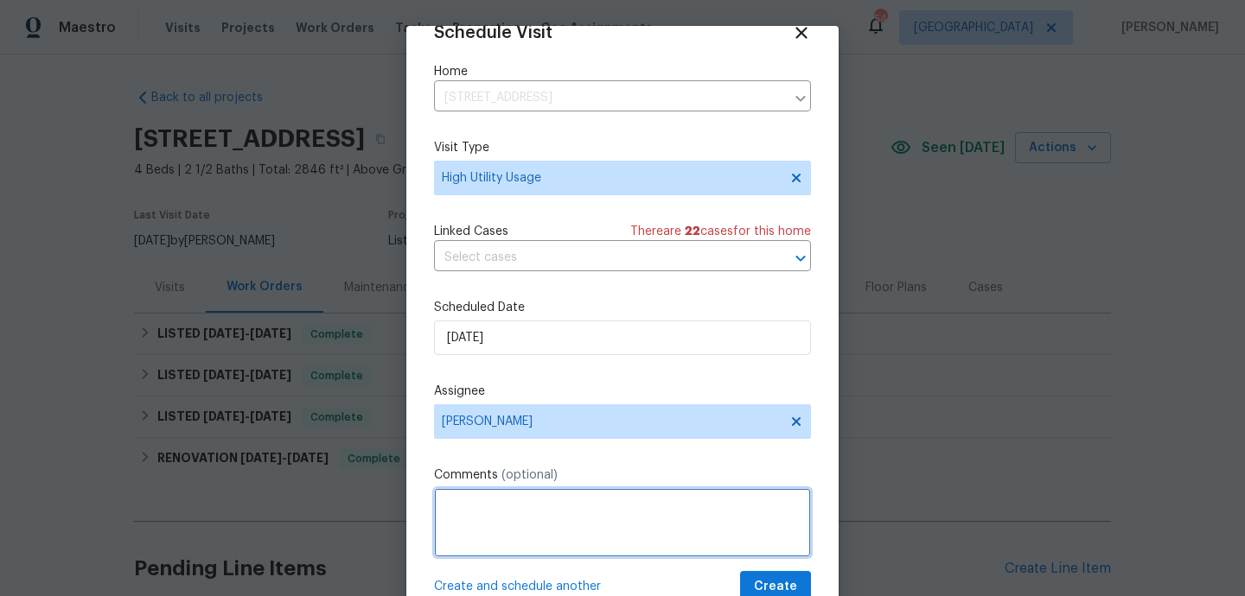
click at [562, 532] on textarea at bounding box center [622, 522] width 377 height 69
paste textarea "Hi team, we received a high usage of Water bill from a utility company for this…"
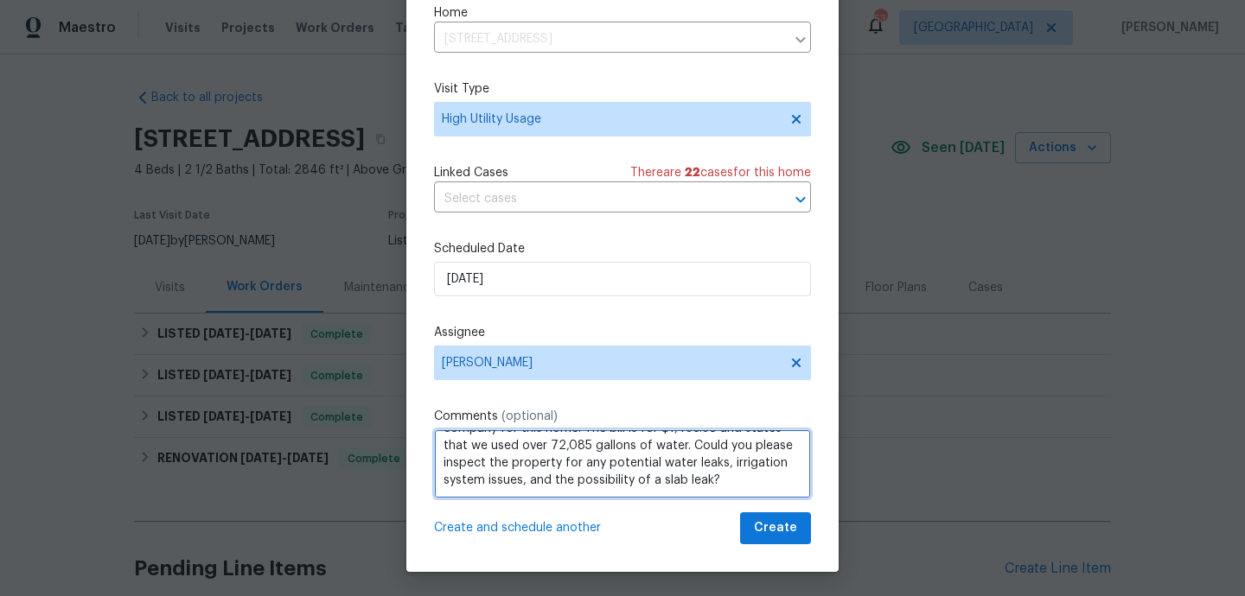
scroll to position [61, 0]
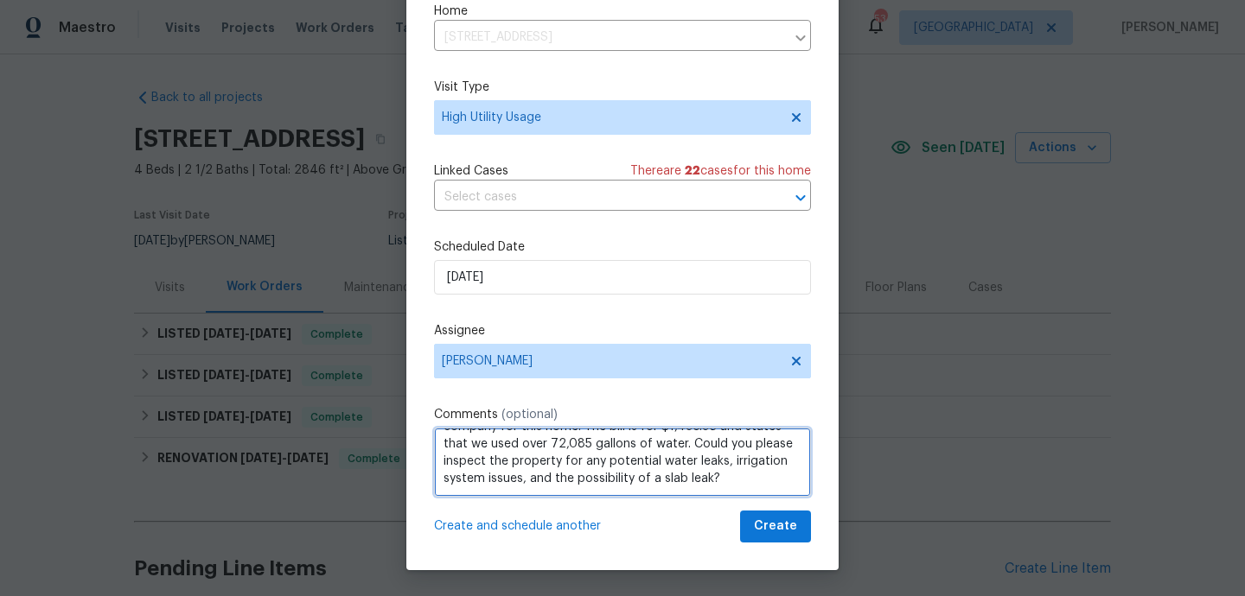
type textarea "Hi team, we received a high usage of Water bill from a utility company for this…"
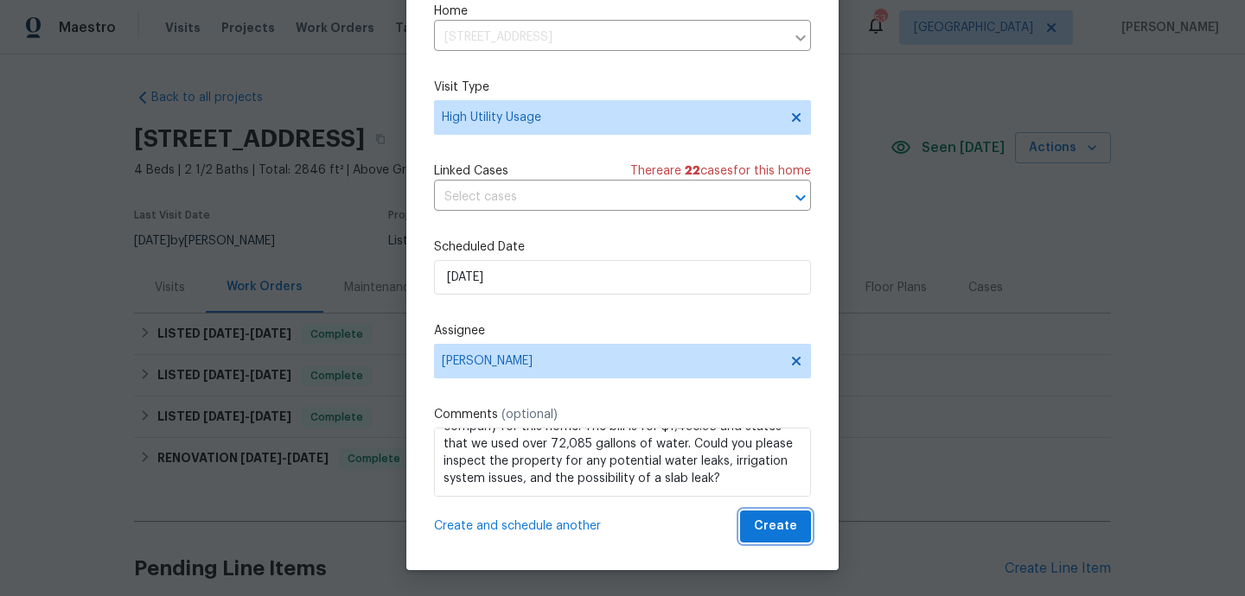
click at [785, 524] on span "Create" at bounding box center [775, 527] width 43 height 22
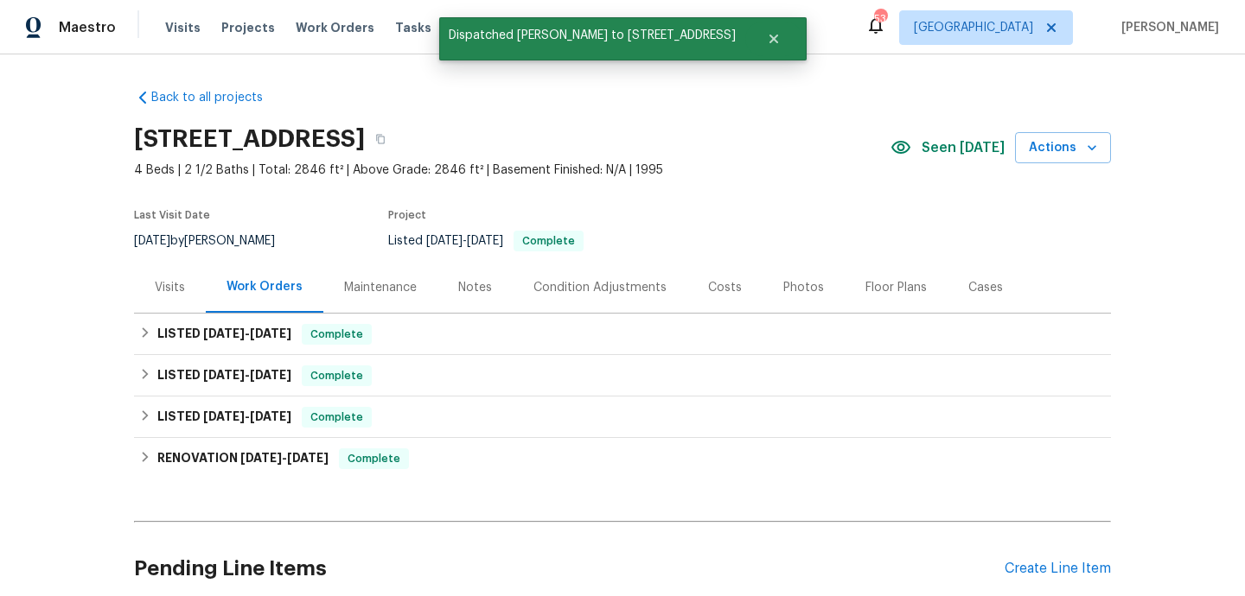
scroll to position [0, 0]
click at [144, 275] on div "Visits" at bounding box center [170, 287] width 72 height 51
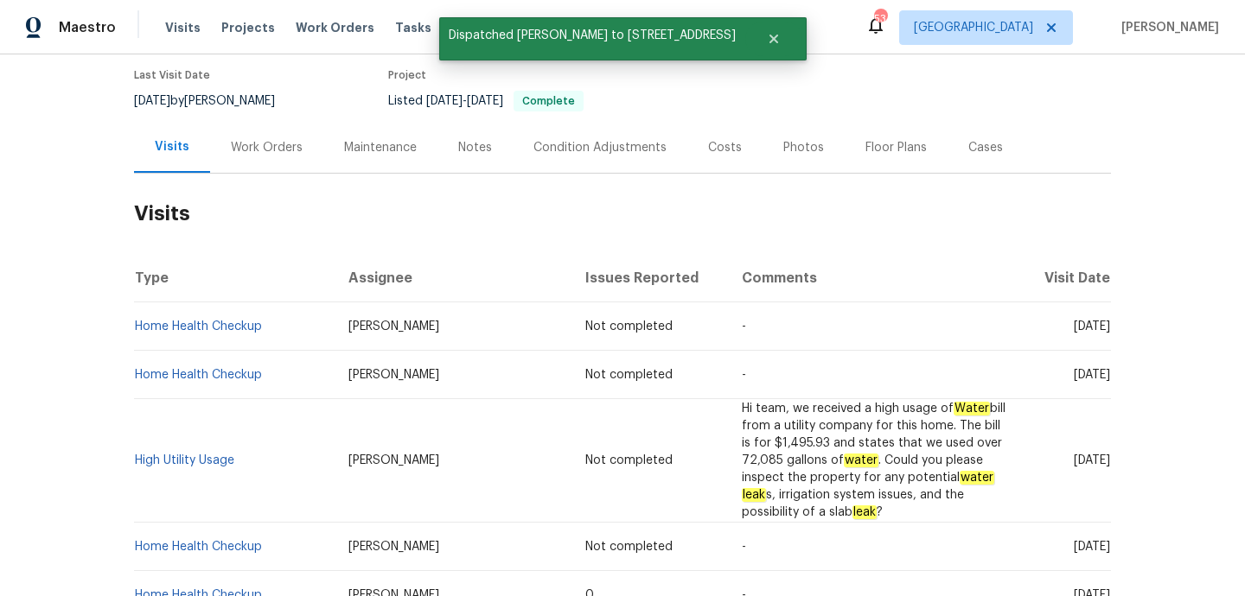
scroll to position [145, 0]
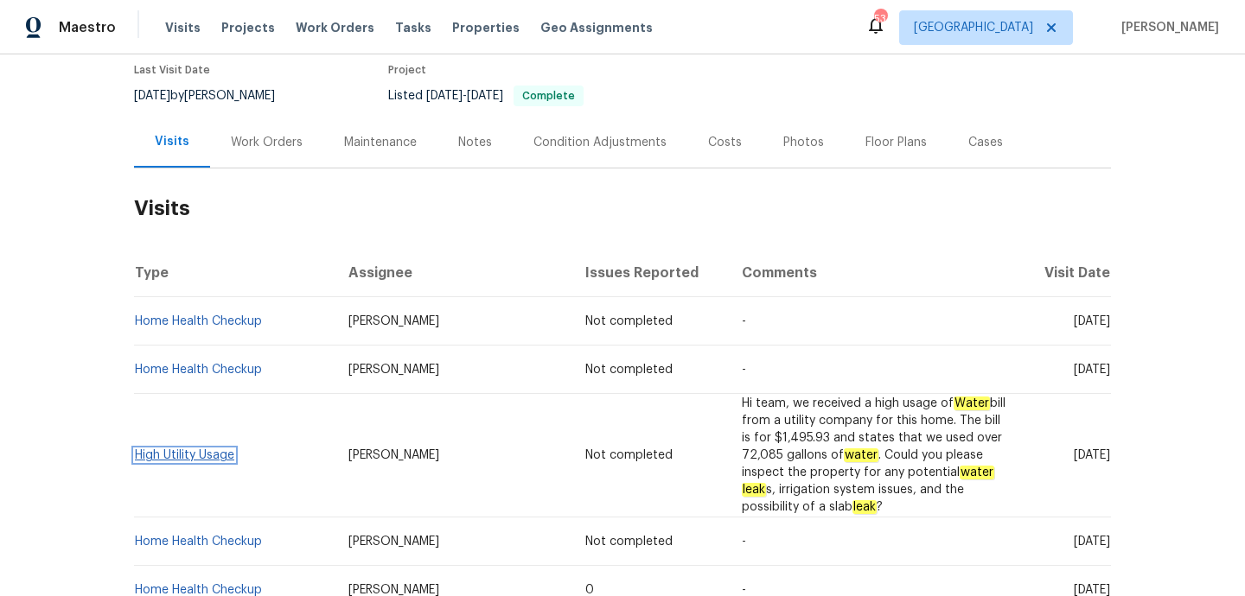
click at [226, 449] on link "High Utility Usage" at bounding box center [184, 455] width 99 height 12
